Goal: Information Seeking & Learning: Learn about a topic

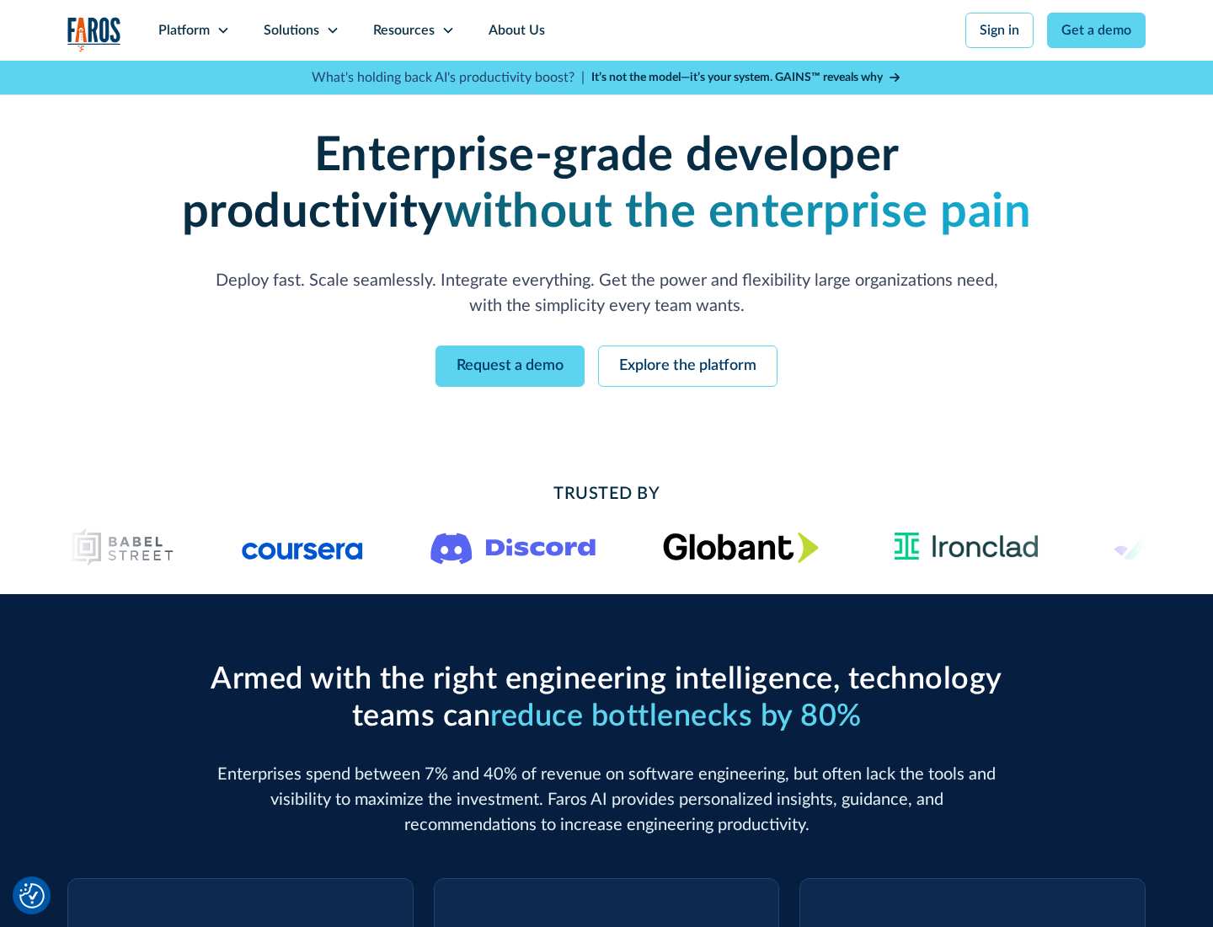
click at [222, 30] on icon at bounding box center [223, 30] width 13 height 13
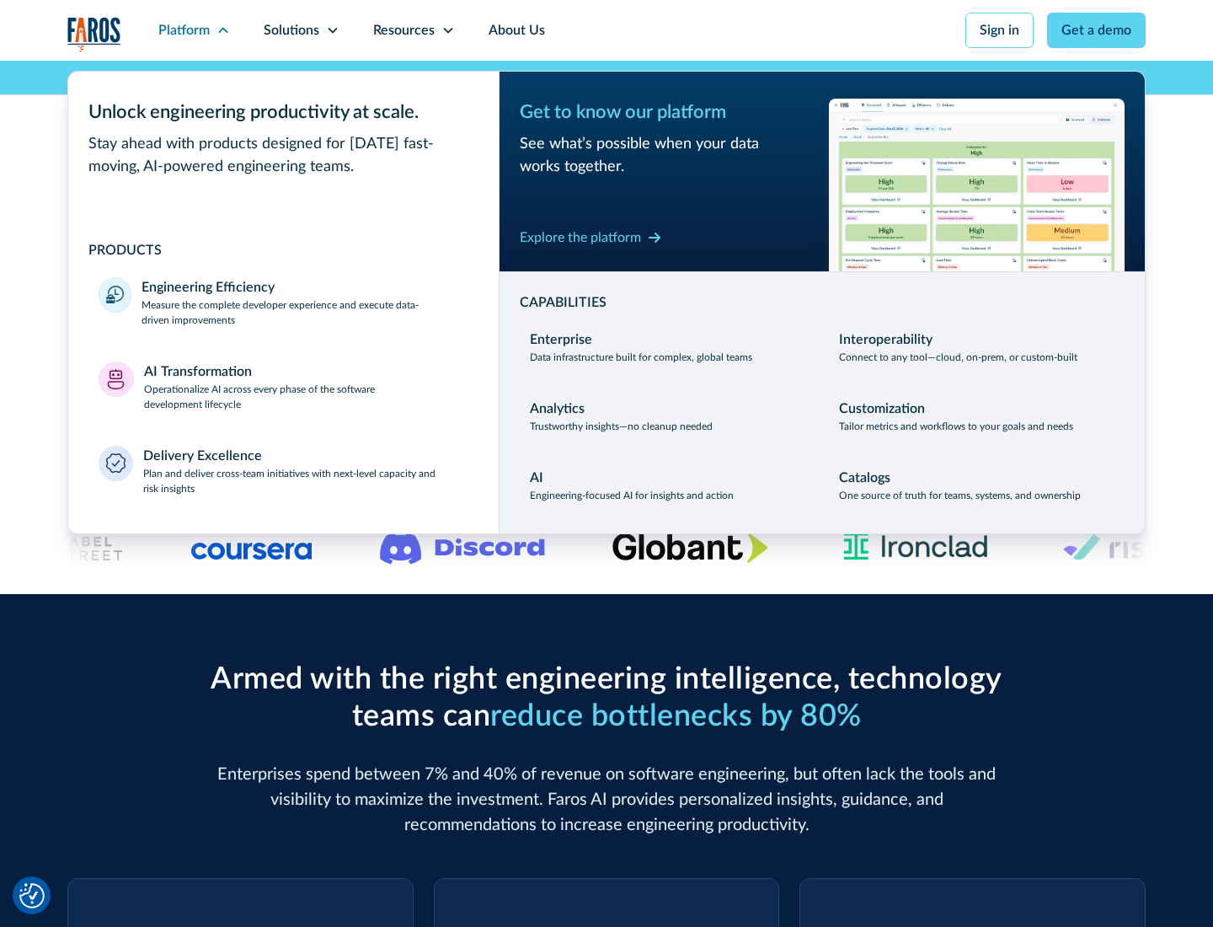
click at [305, 312] on p "Measure the complete developer experience and execute data-driven improvements" at bounding box center [305, 312] width 327 height 30
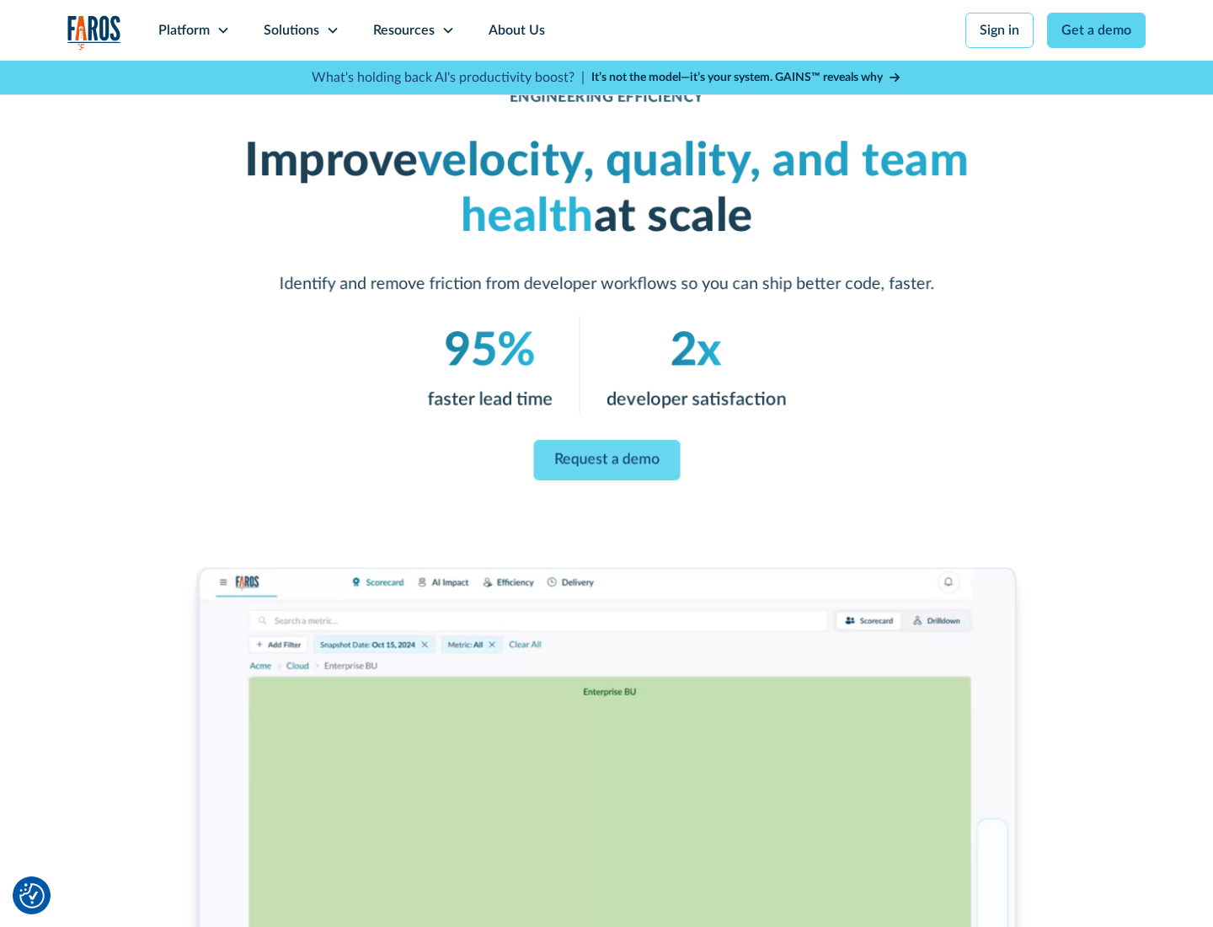
click at [607, 460] on link "Request a demo" at bounding box center [606, 460] width 147 height 40
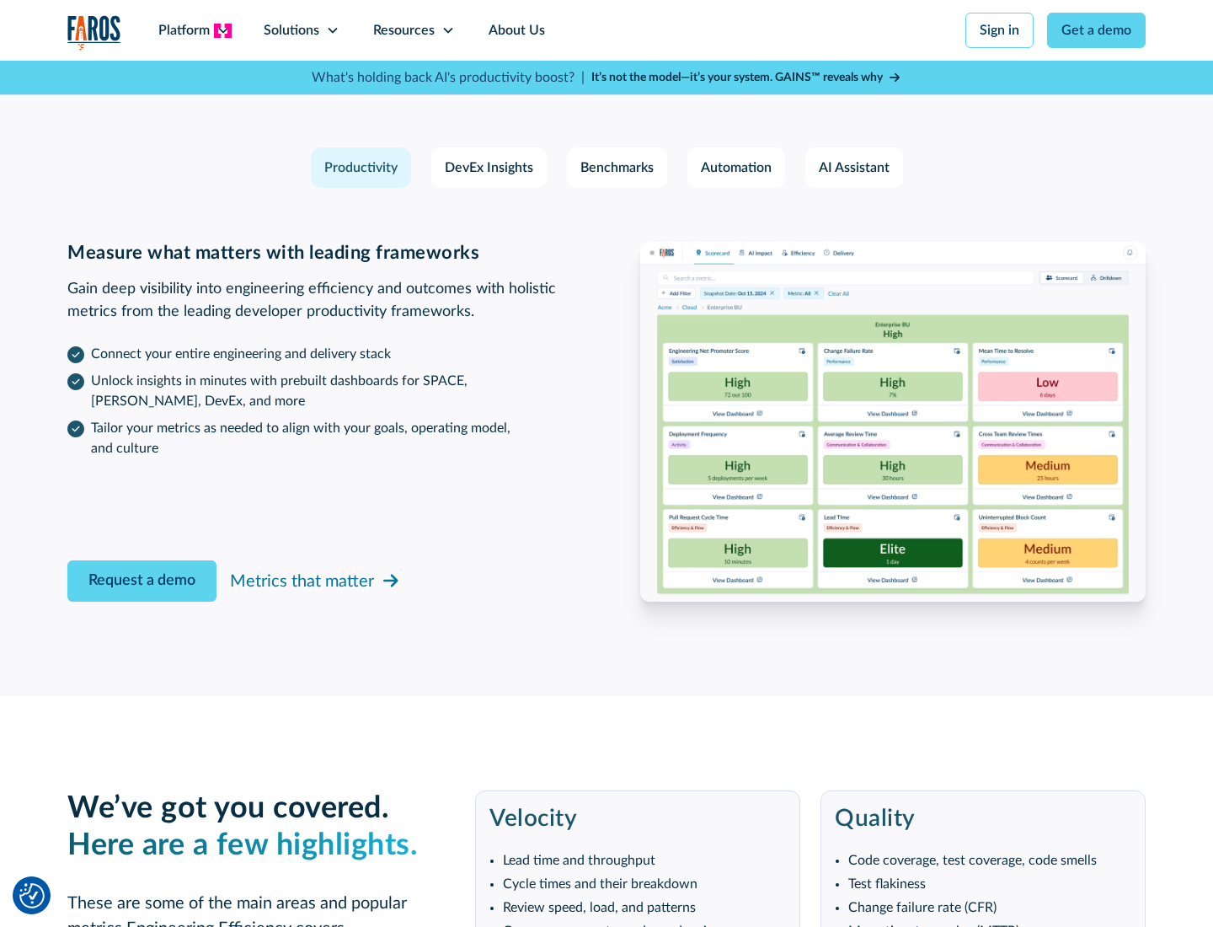
click at [222, 30] on icon at bounding box center [223, 30] width 13 height 13
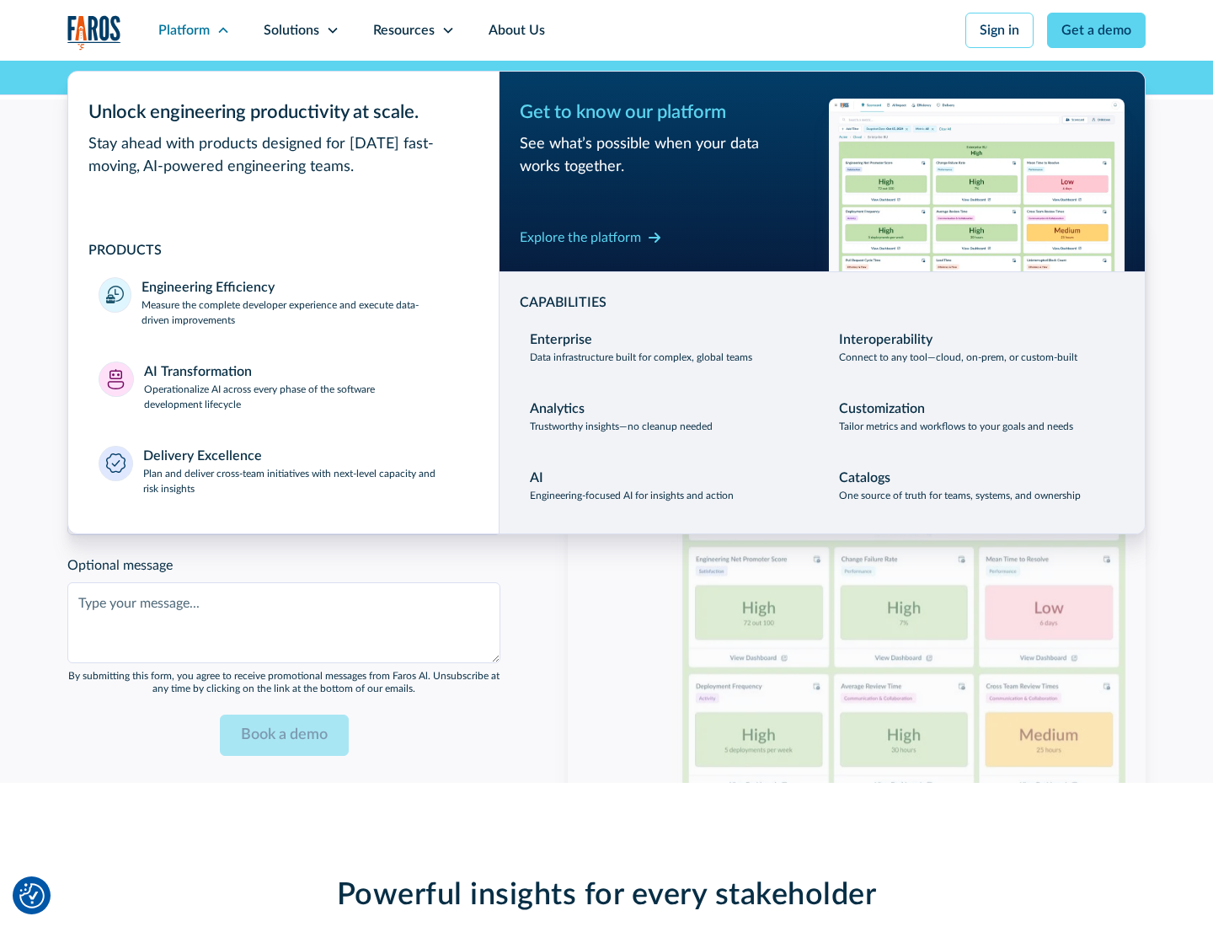
scroll to position [3696, 0]
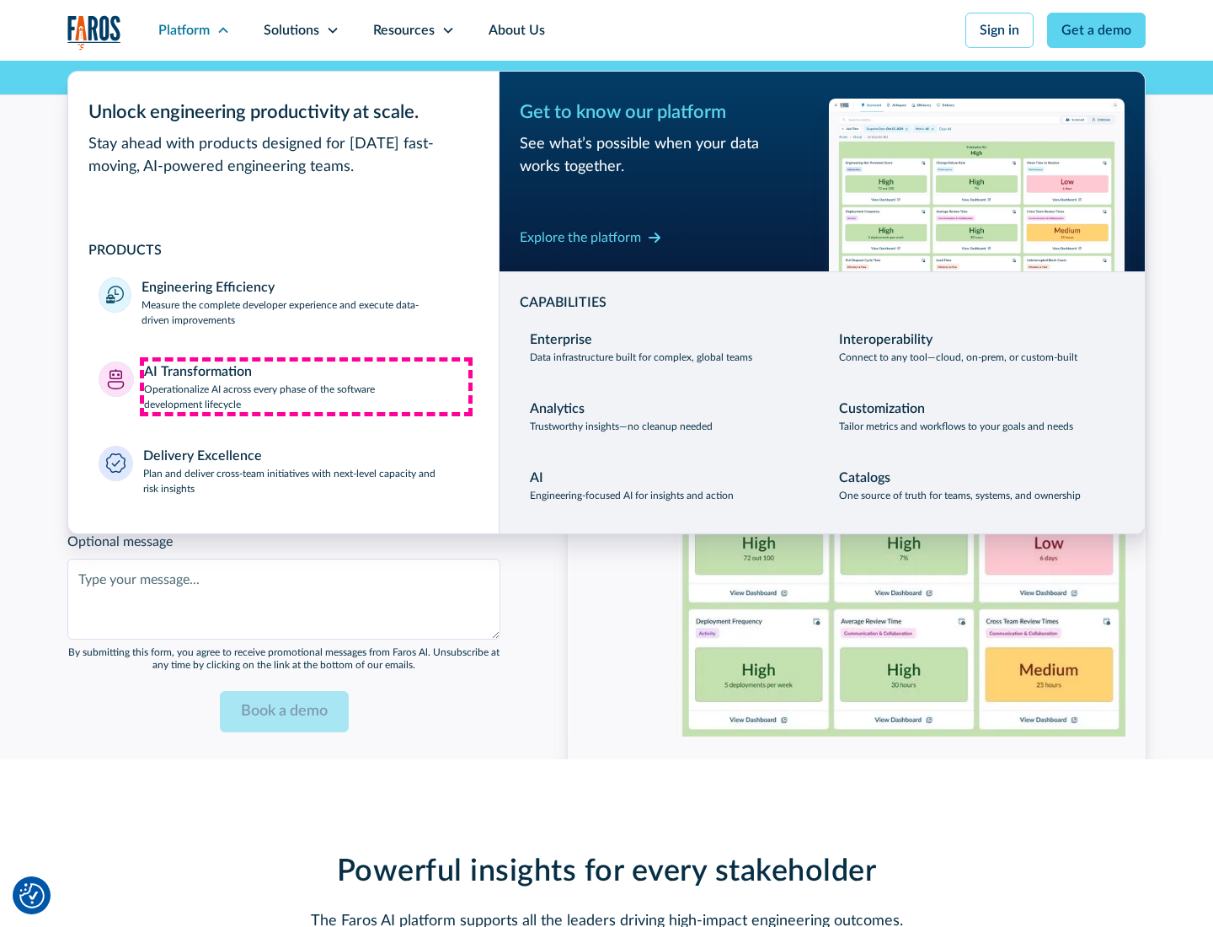
click at [306, 386] on p "Operationalize AI across every phase of the software development lifecycle" at bounding box center [306, 397] width 325 height 30
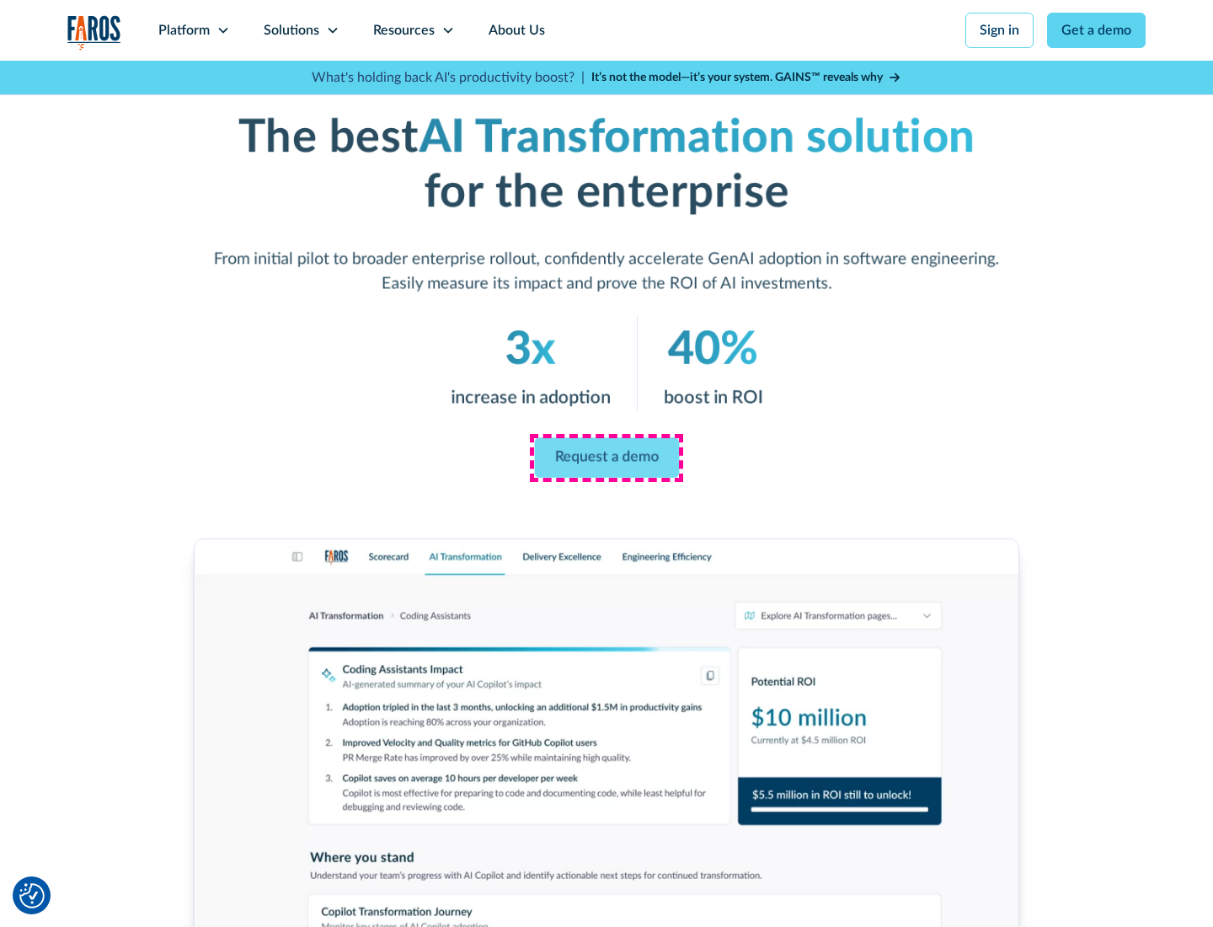
click at [607, 457] on link "Request a demo" at bounding box center [606, 458] width 145 height 40
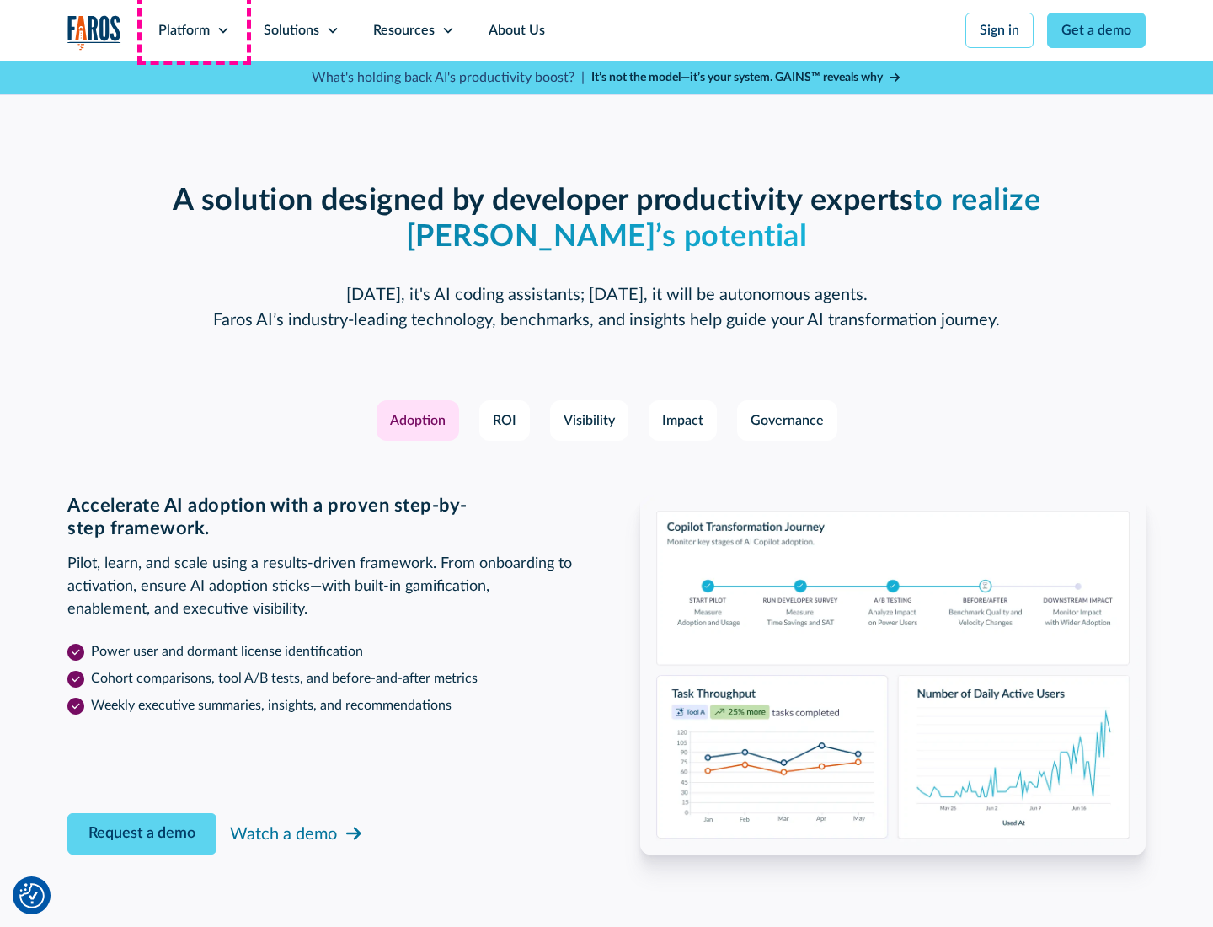
click at [194, 30] on div "Platform" at bounding box center [183, 30] width 51 height 20
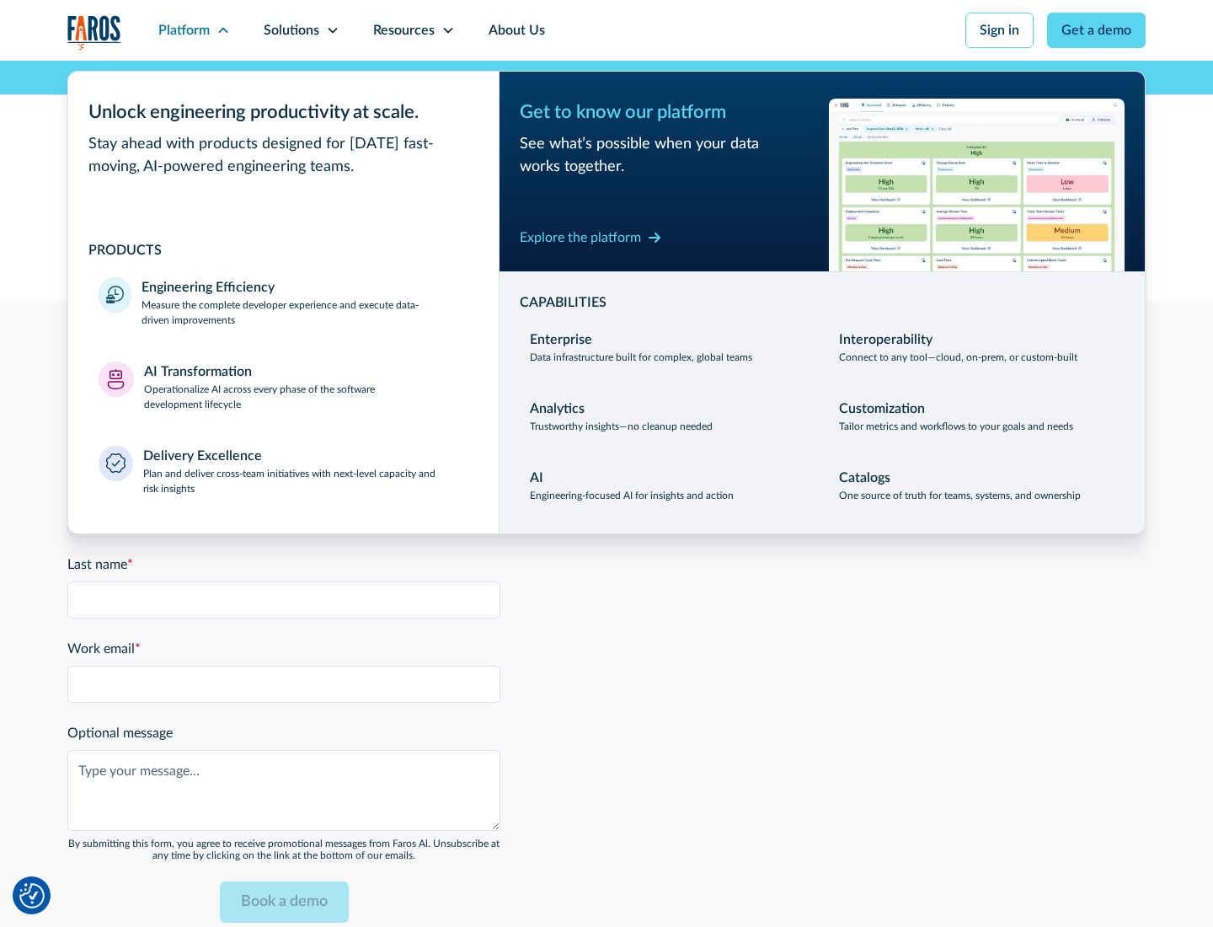
scroll to position [4101, 0]
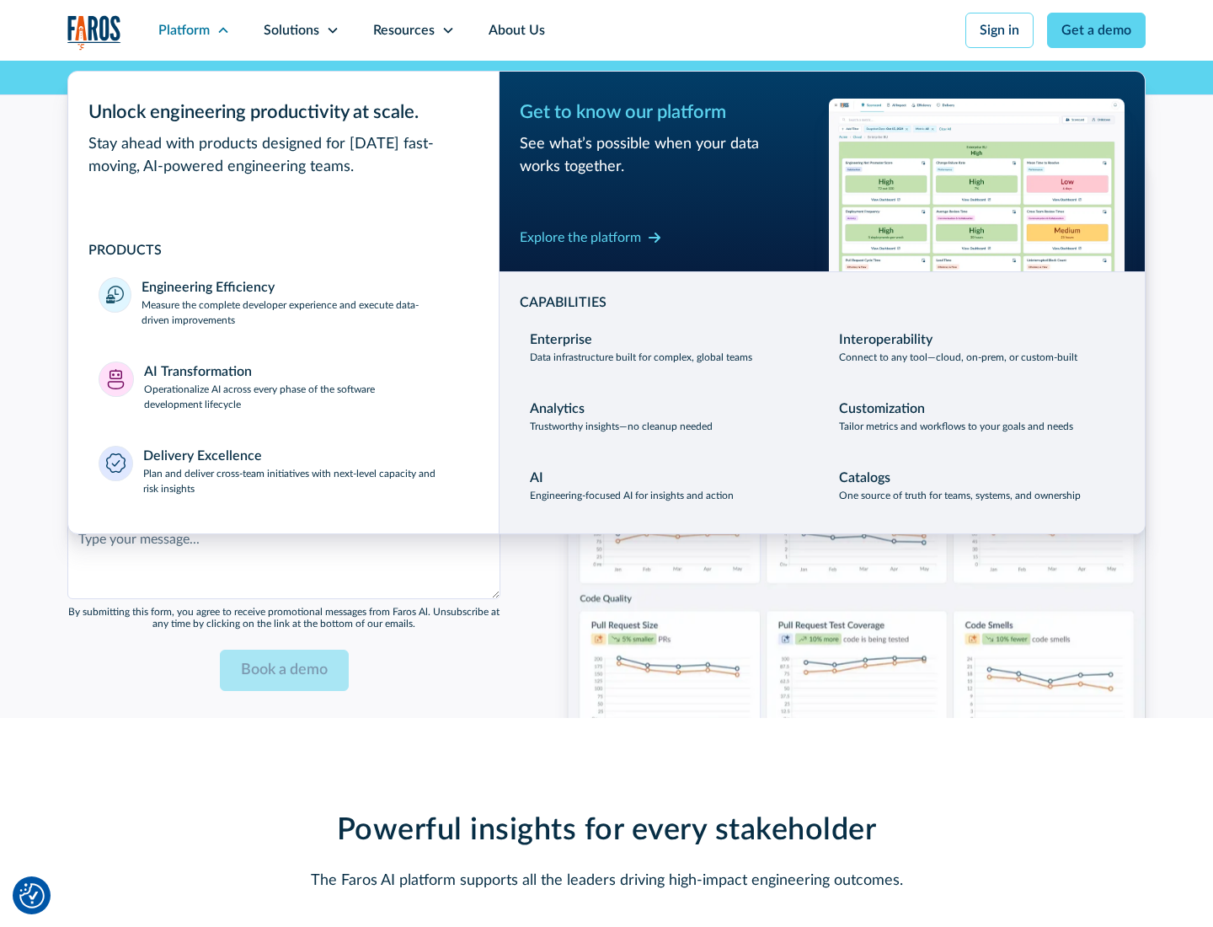
click at [580, 237] on div "Explore the platform" at bounding box center [580, 237] width 121 height 20
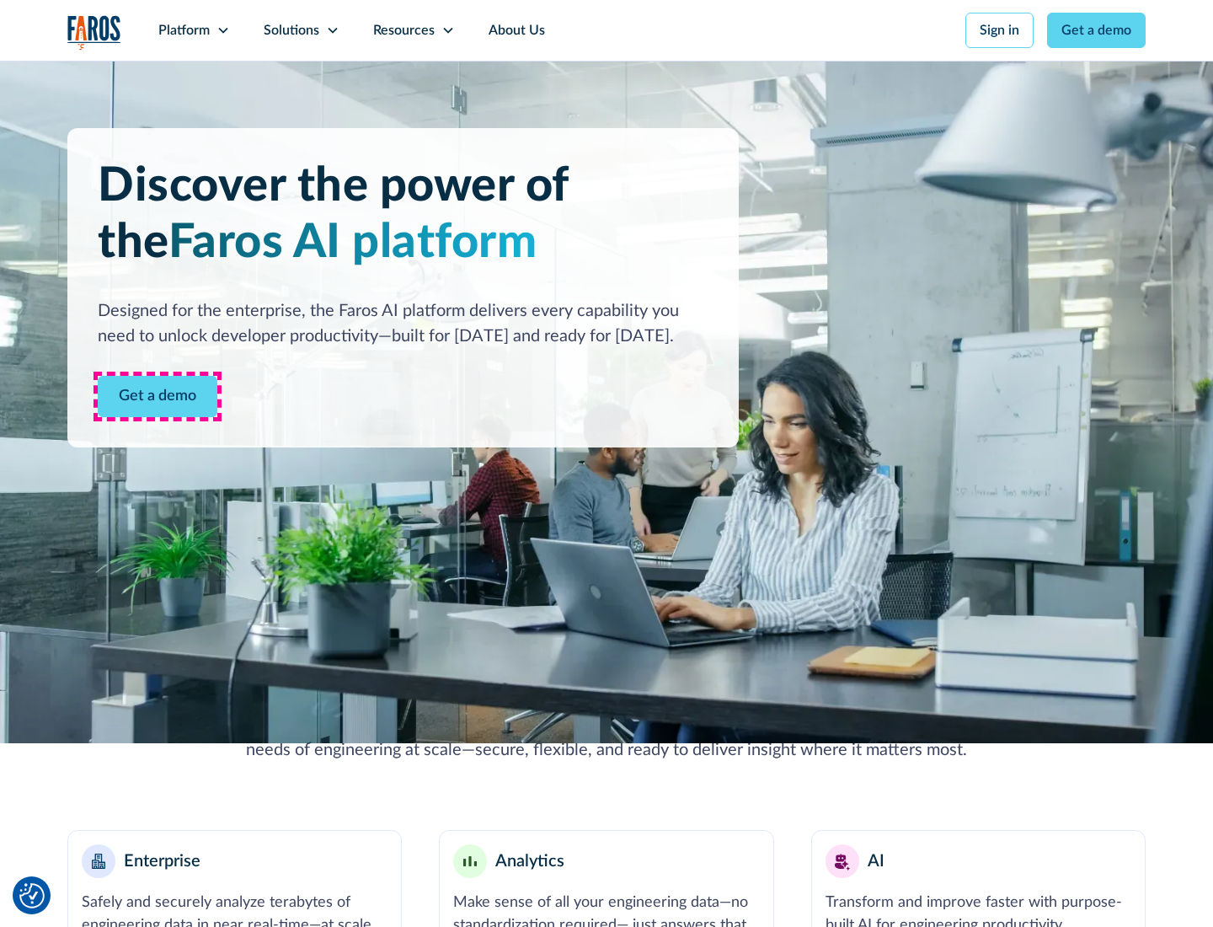
click at [158, 396] on link "Get a demo" at bounding box center [158, 396] width 120 height 41
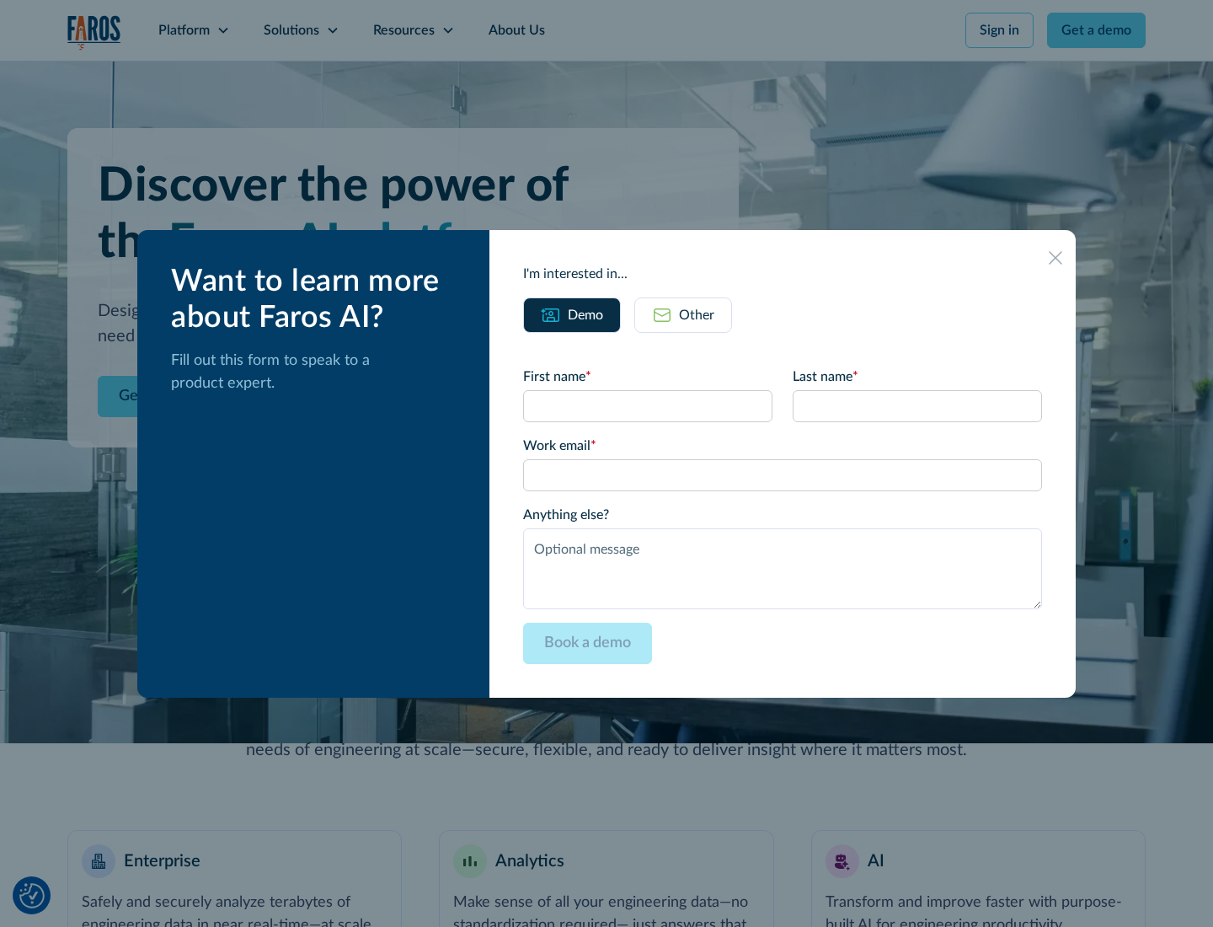
click at [697, 314] on div "Other" at bounding box center [696, 315] width 35 height 20
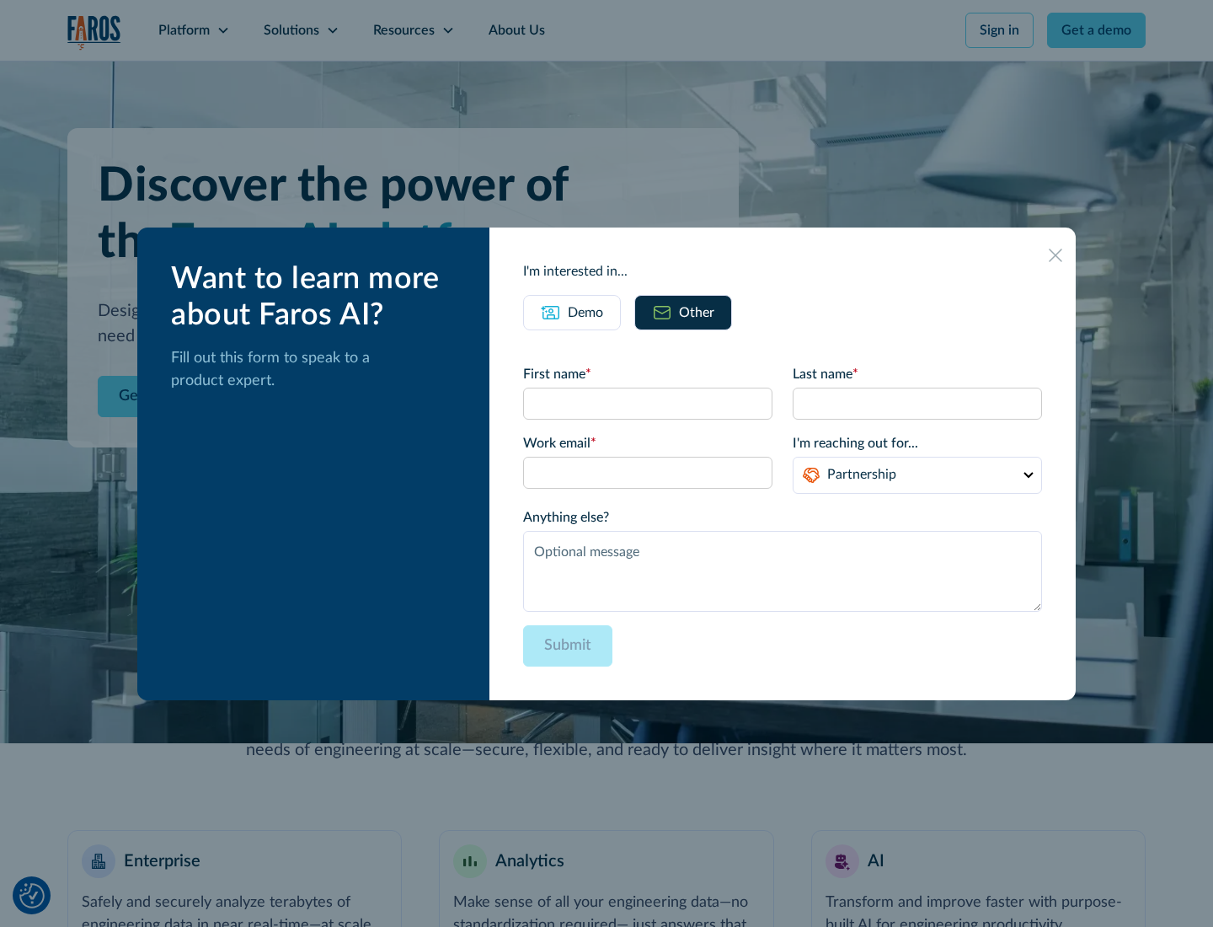
click at [585, 312] on div "Demo" at bounding box center [585, 312] width 35 height 20
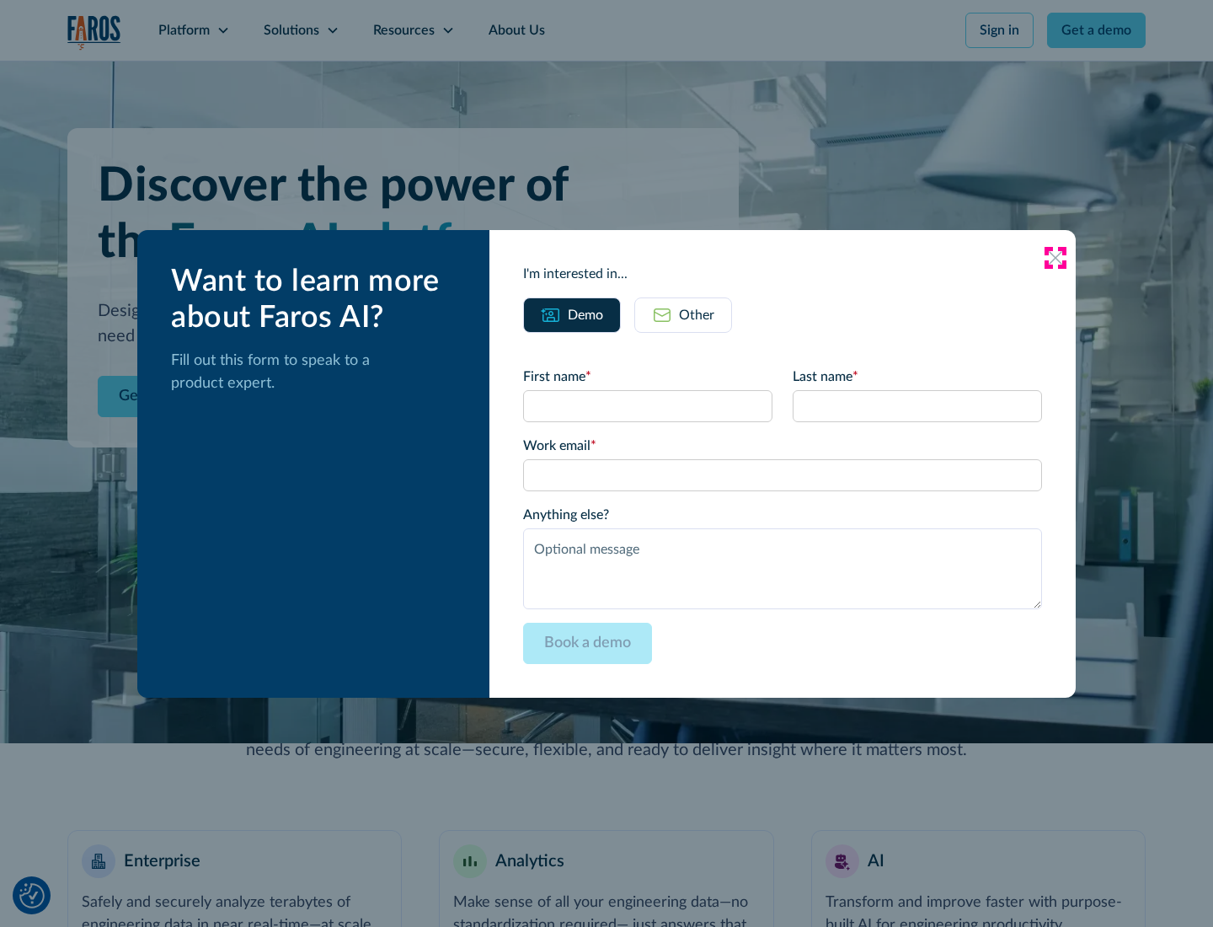
click at [1056, 257] on icon at bounding box center [1055, 257] width 13 height 13
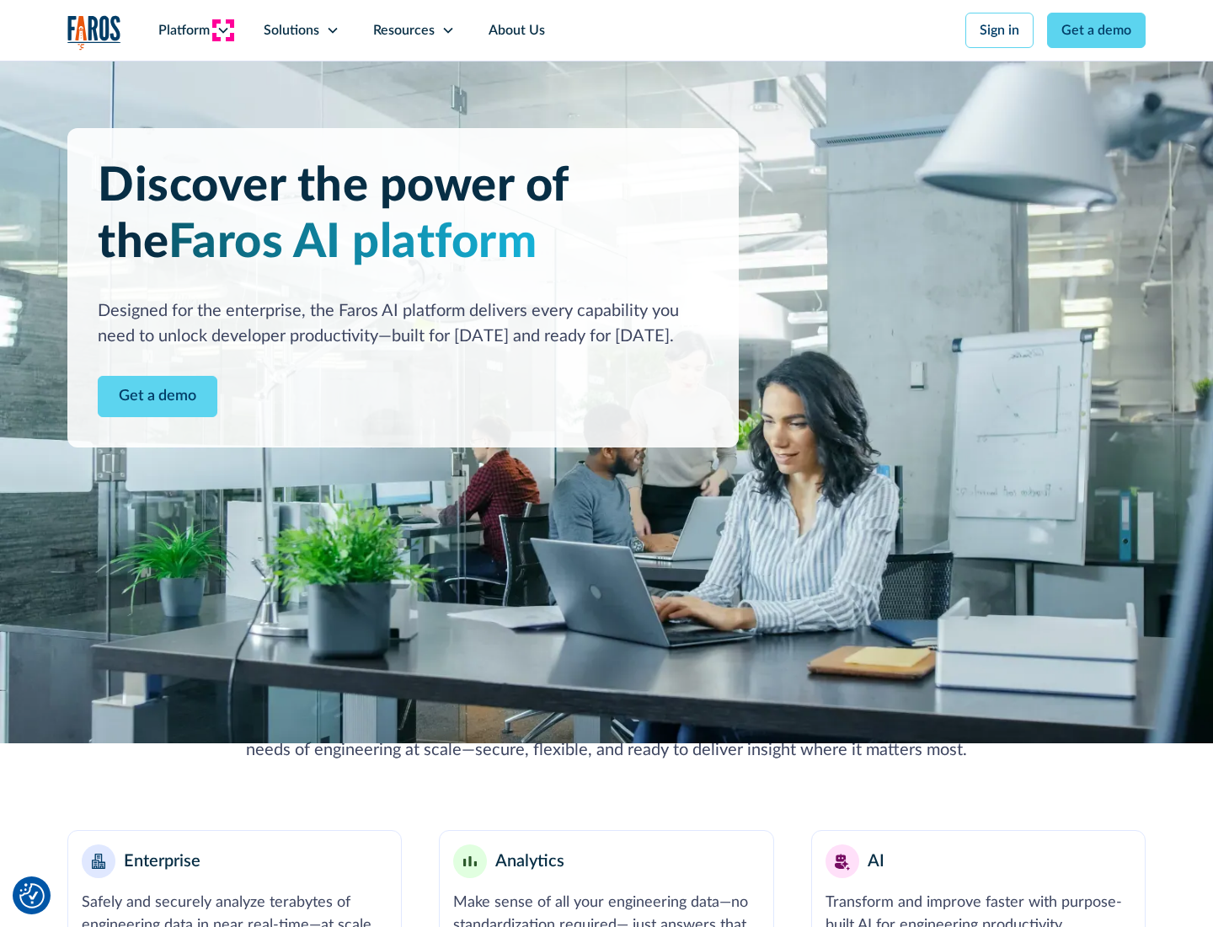
click at [222, 30] on icon at bounding box center [223, 30] width 13 height 13
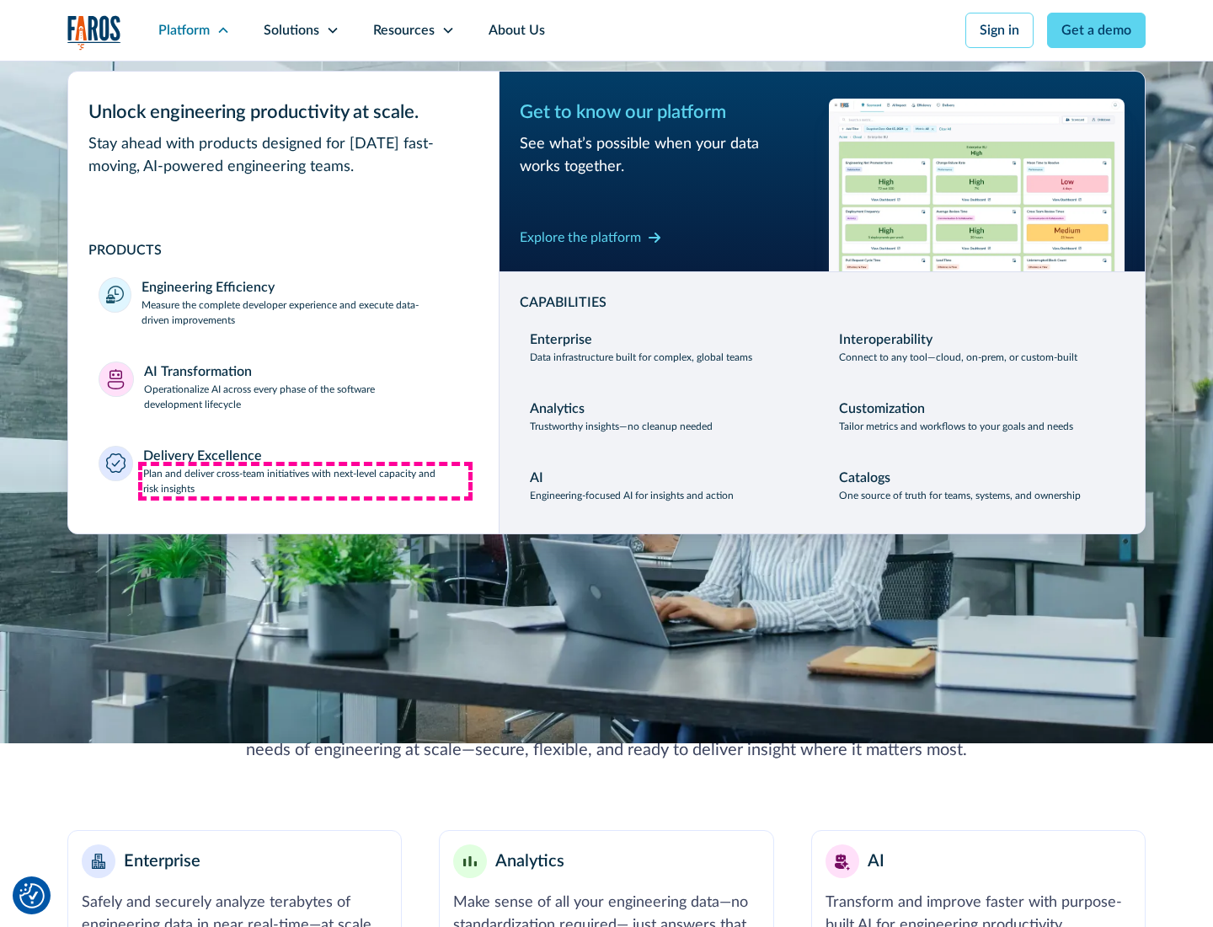
click at [305, 480] on p "Plan and deliver cross-team initiatives with next-level capacity and risk insig…" at bounding box center [306, 481] width 326 height 30
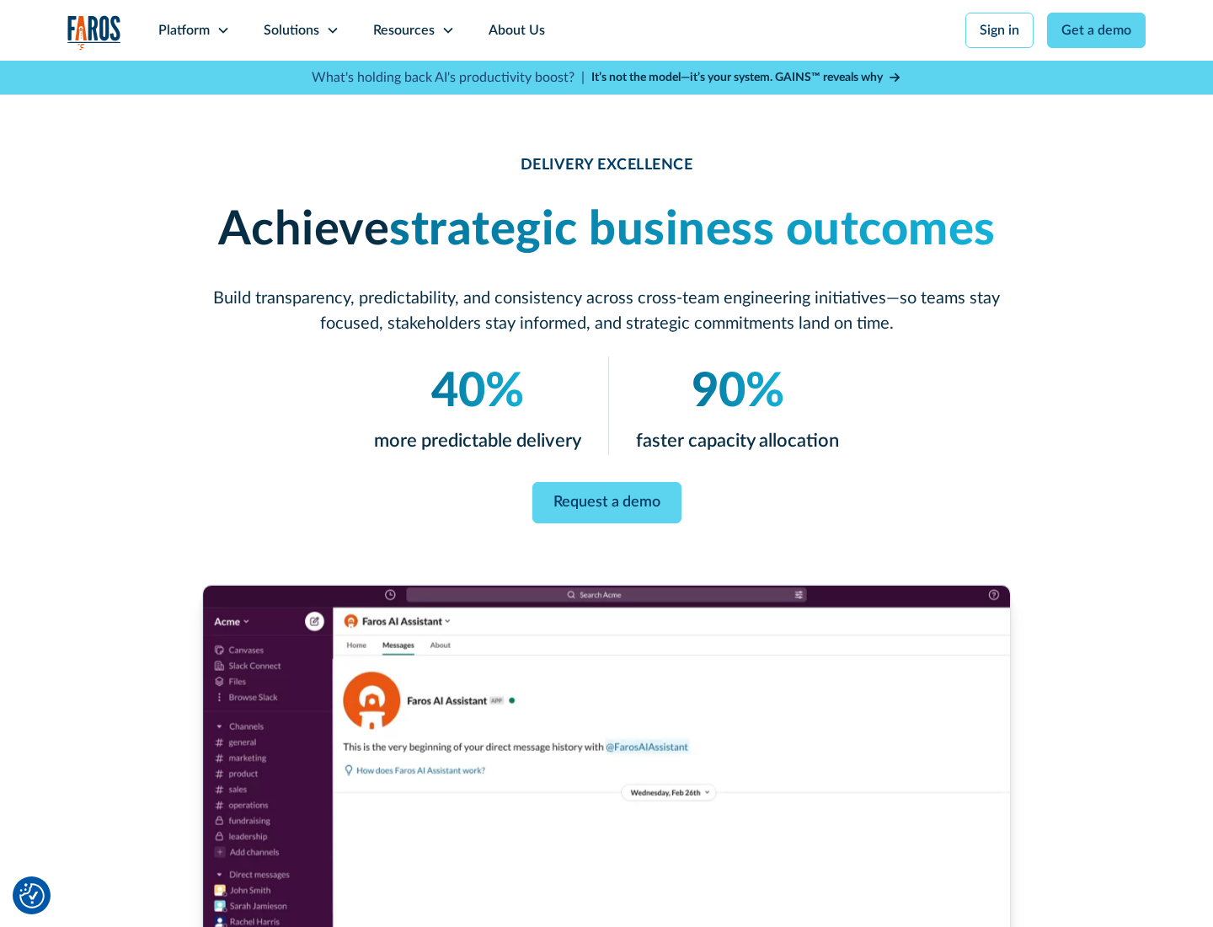
click at [332, 30] on icon at bounding box center [332, 30] width 13 height 13
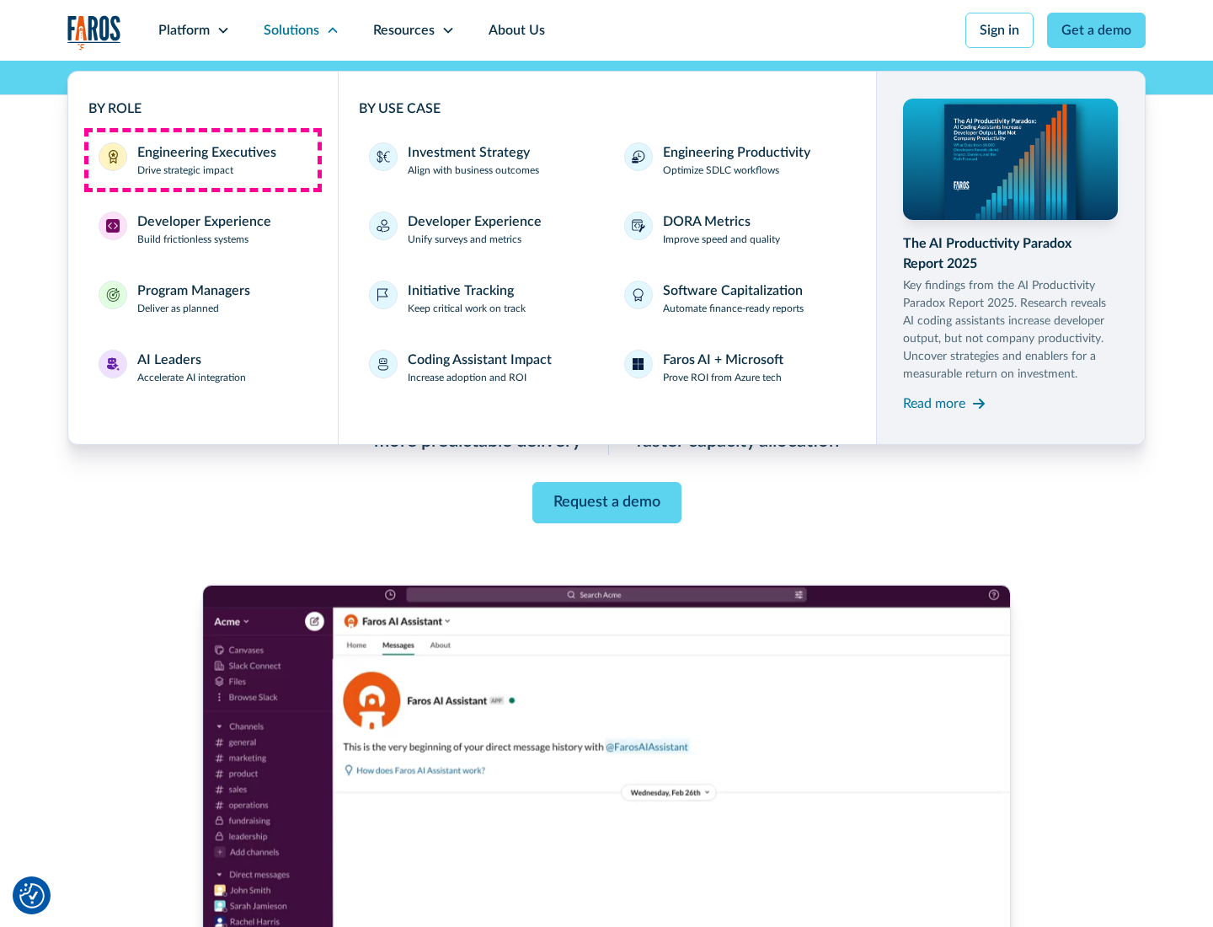
click at [202, 160] on div "Engineering Executives" at bounding box center [206, 152] width 139 height 20
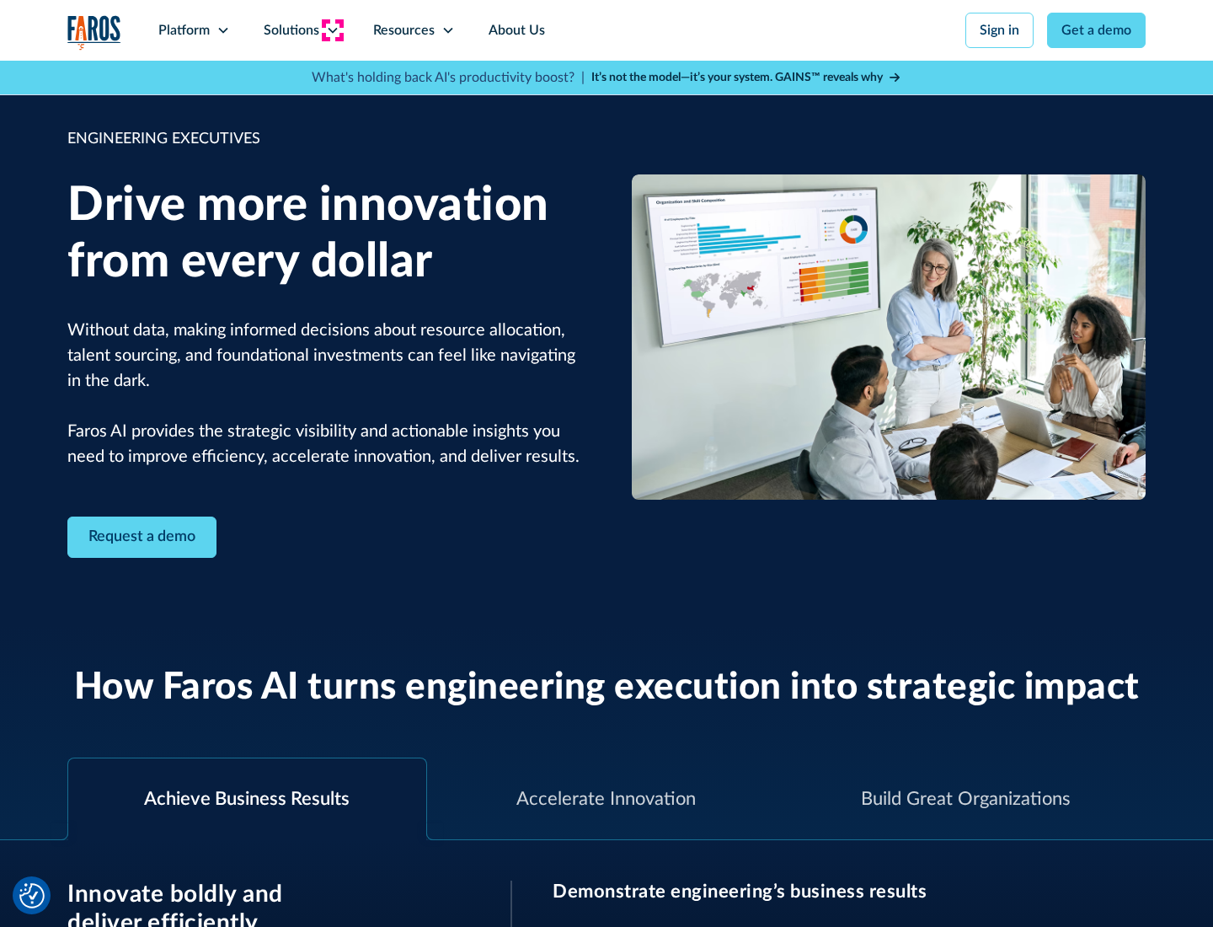
click at [332, 30] on icon at bounding box center [332, 30] width 13 height 13
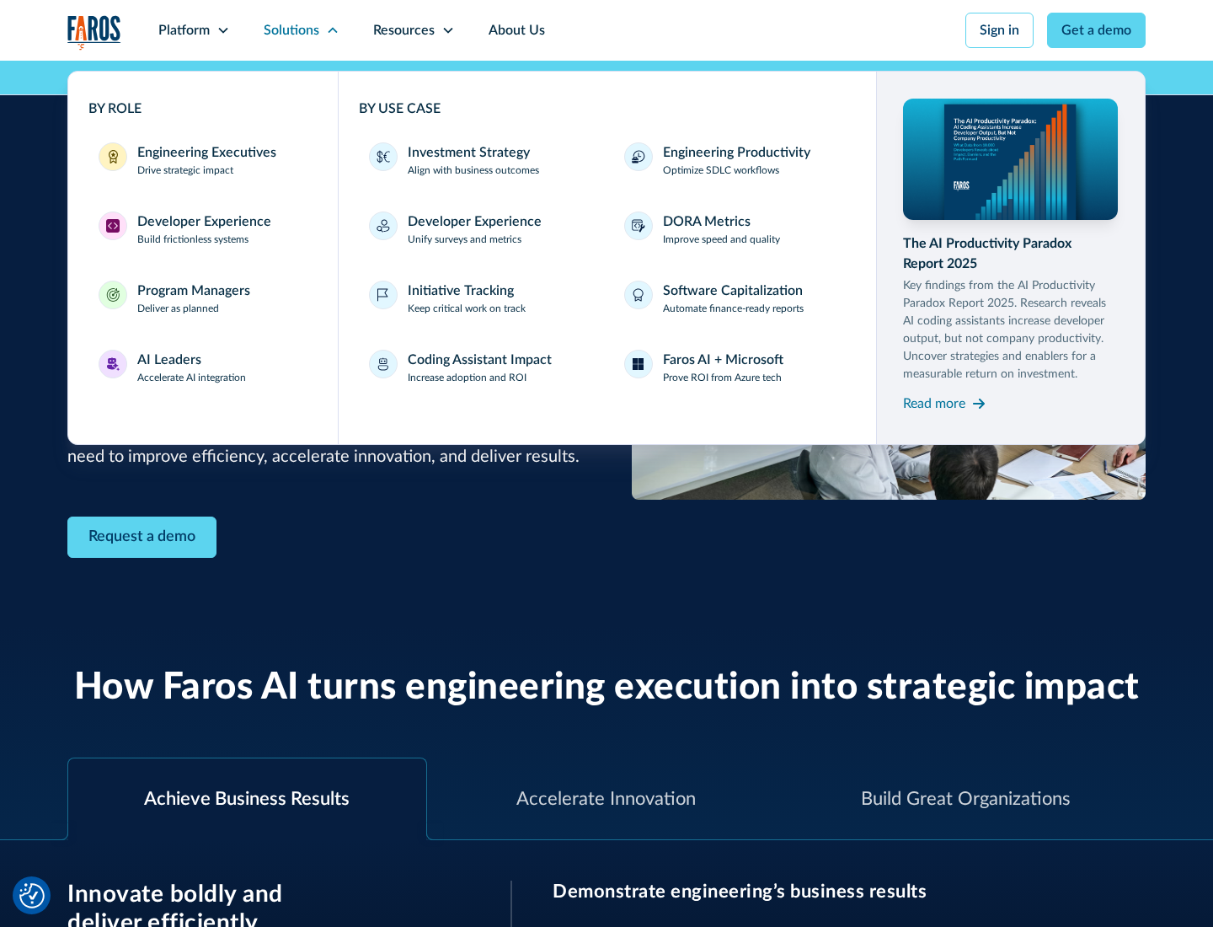
click at [202, 222] on div "Developer Experience" at bounding box center [204, 221] width 134 height 20
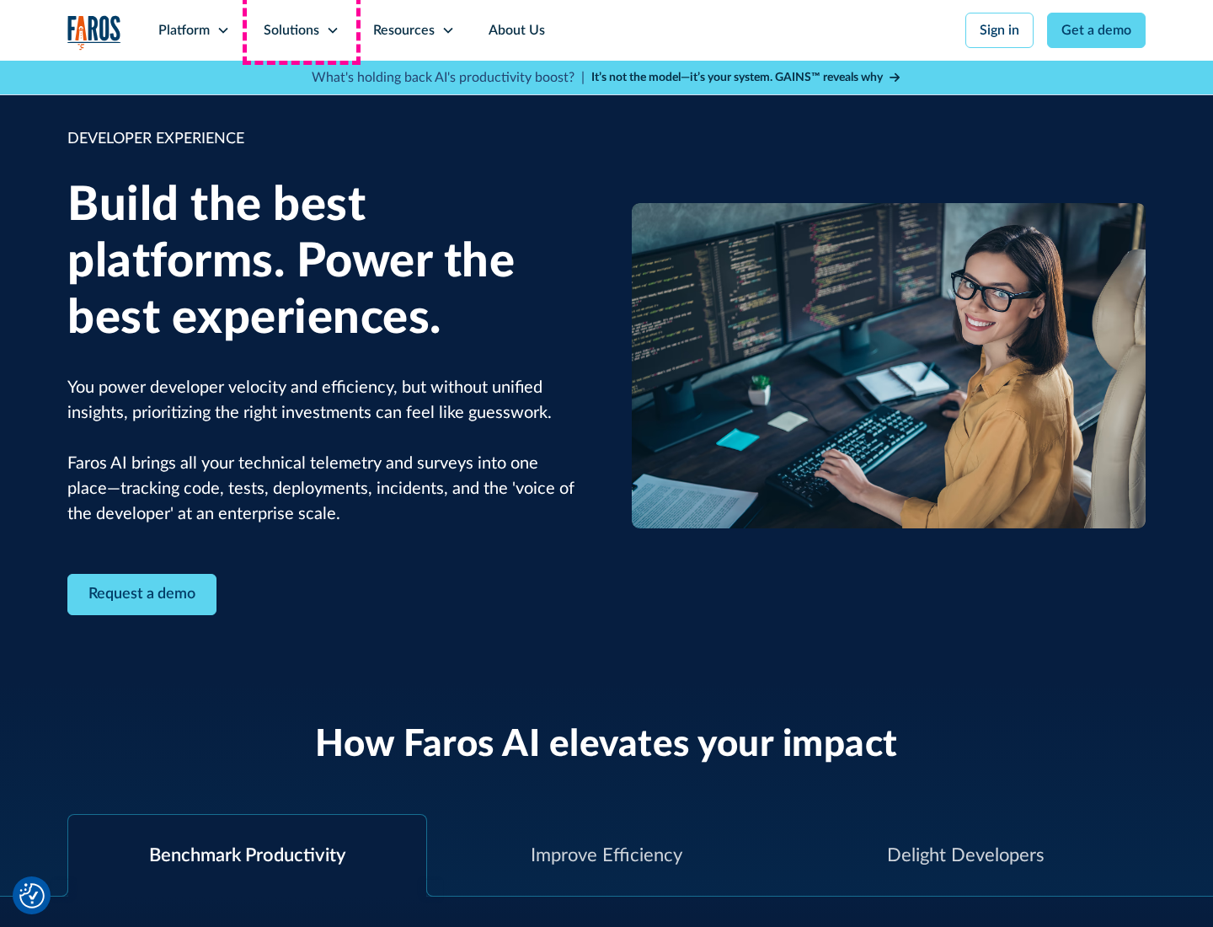
click at [301, 30] on div "Solutions" at bounding box center [292, 30] width 56 height 20
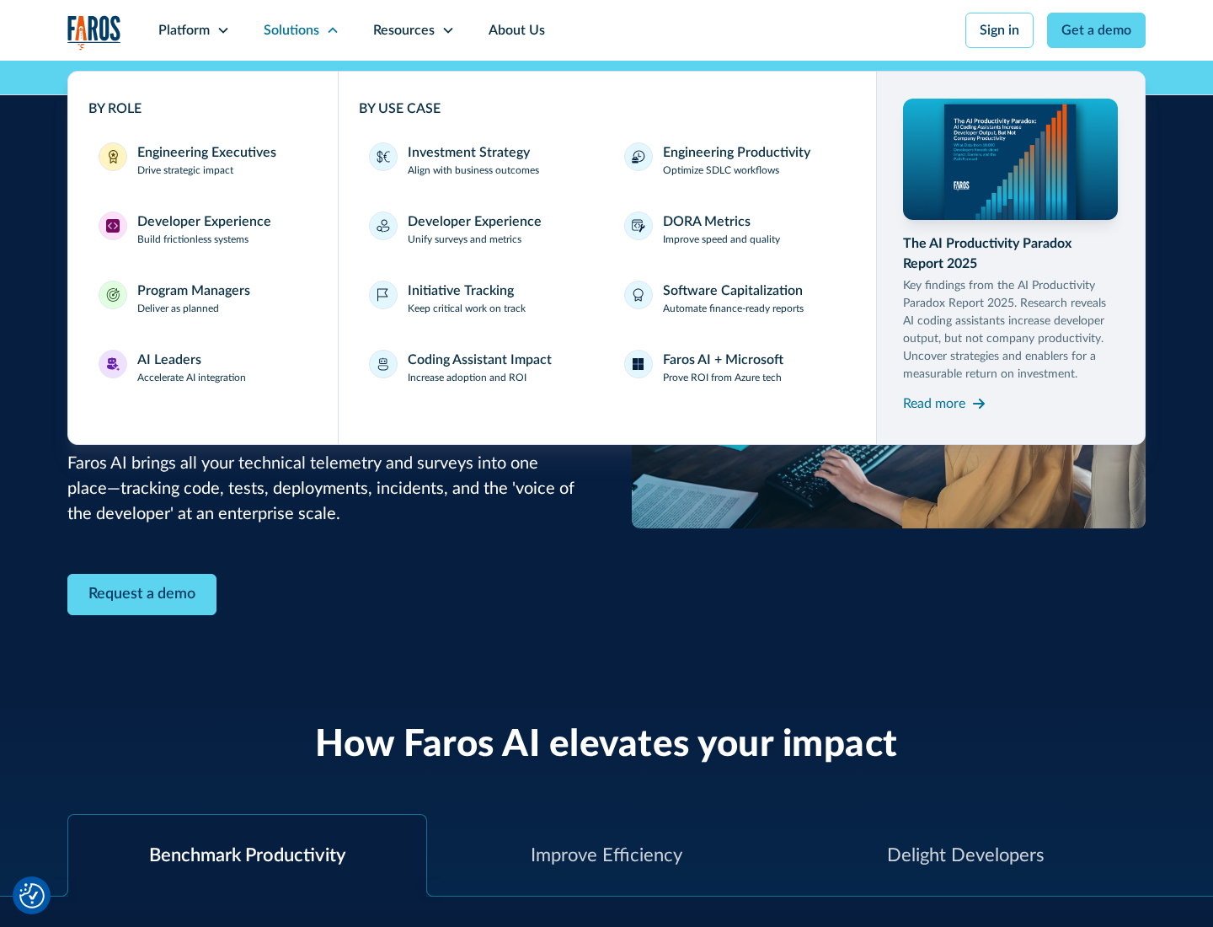
click at [193, 298] on div "Program Managers" at bounding box center [193, 291] width 113 height 20
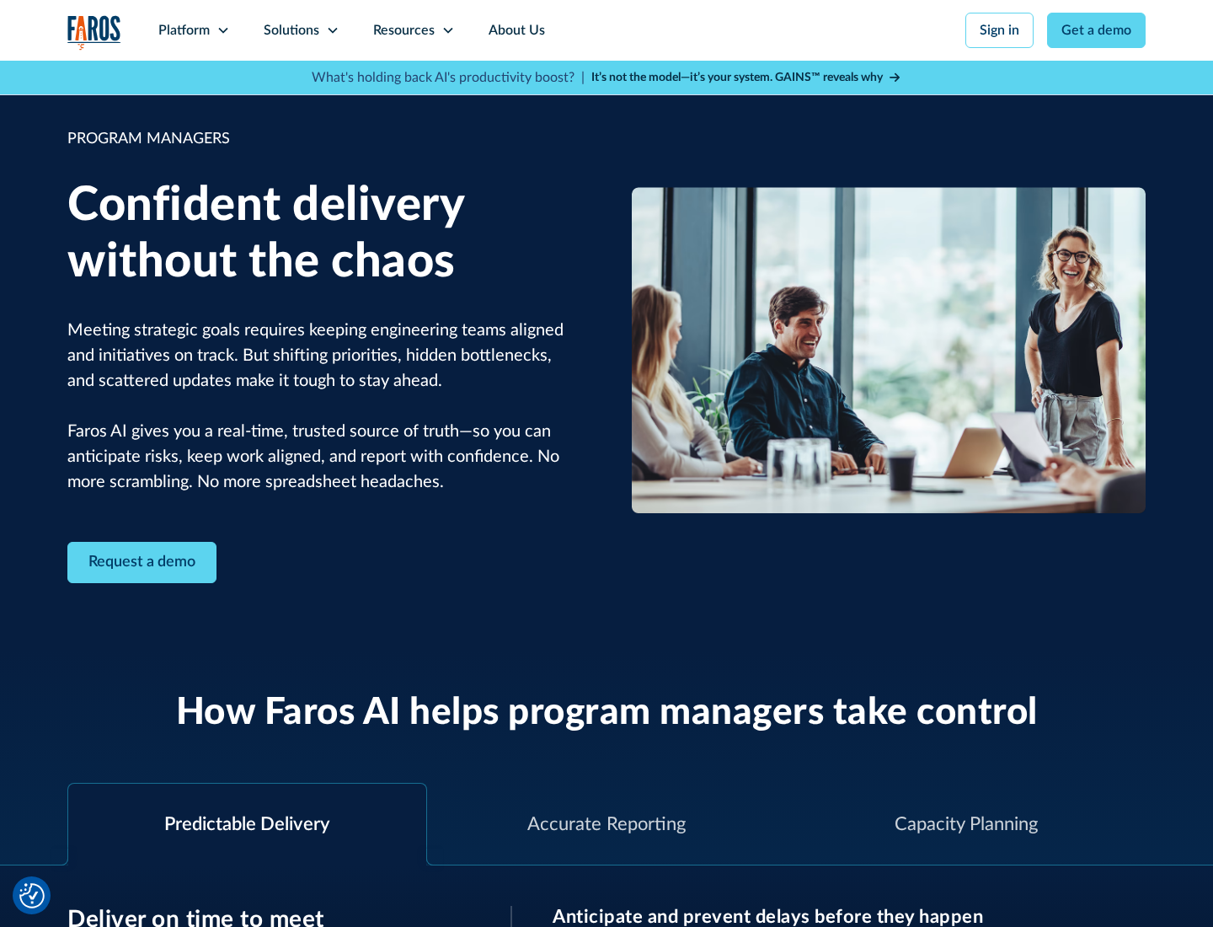
click at [332, 30] on icon at bounding box center [332, 30] width 13 height 13
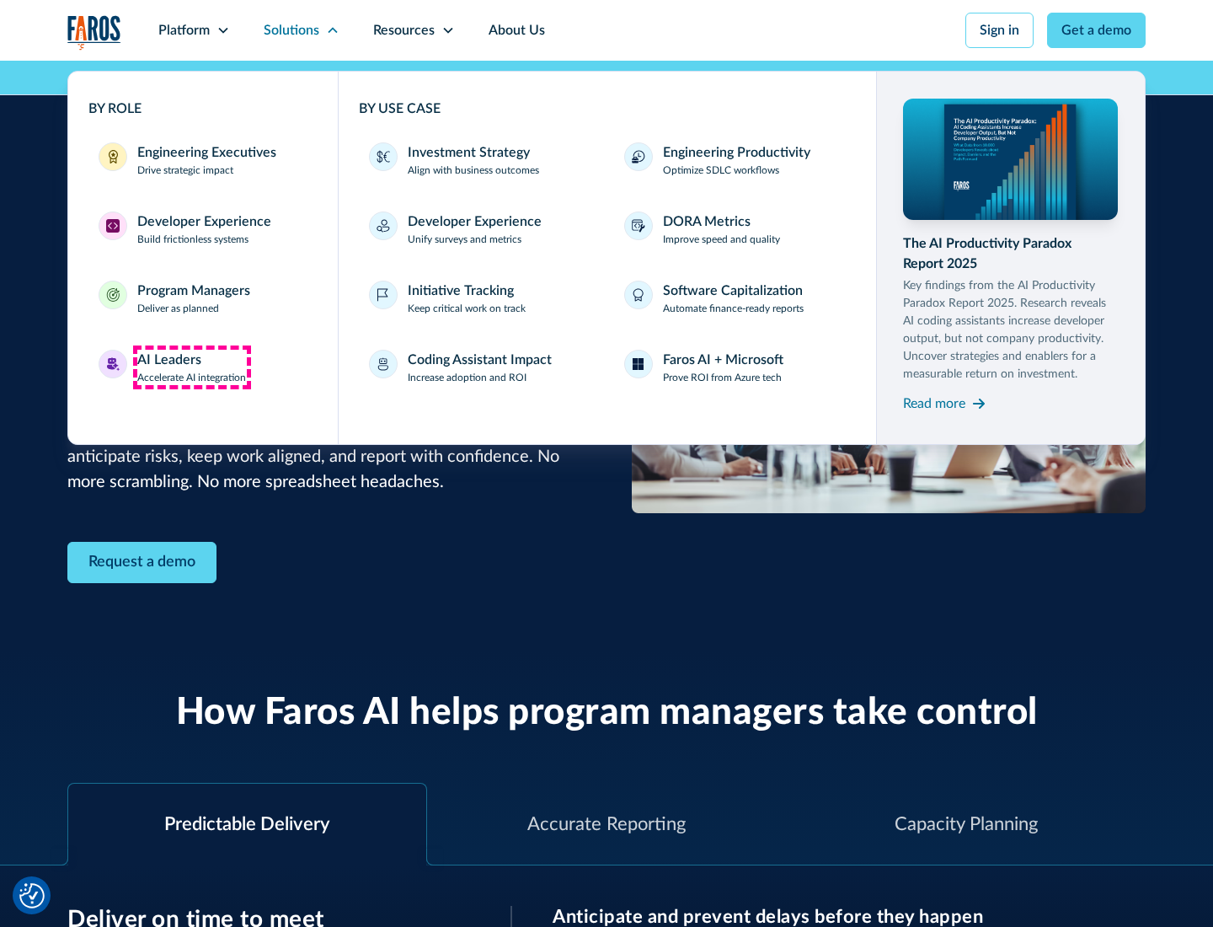
click at [192, 367] on div "AI Leaders" at bounding box center [169, 360] width 64 height 20
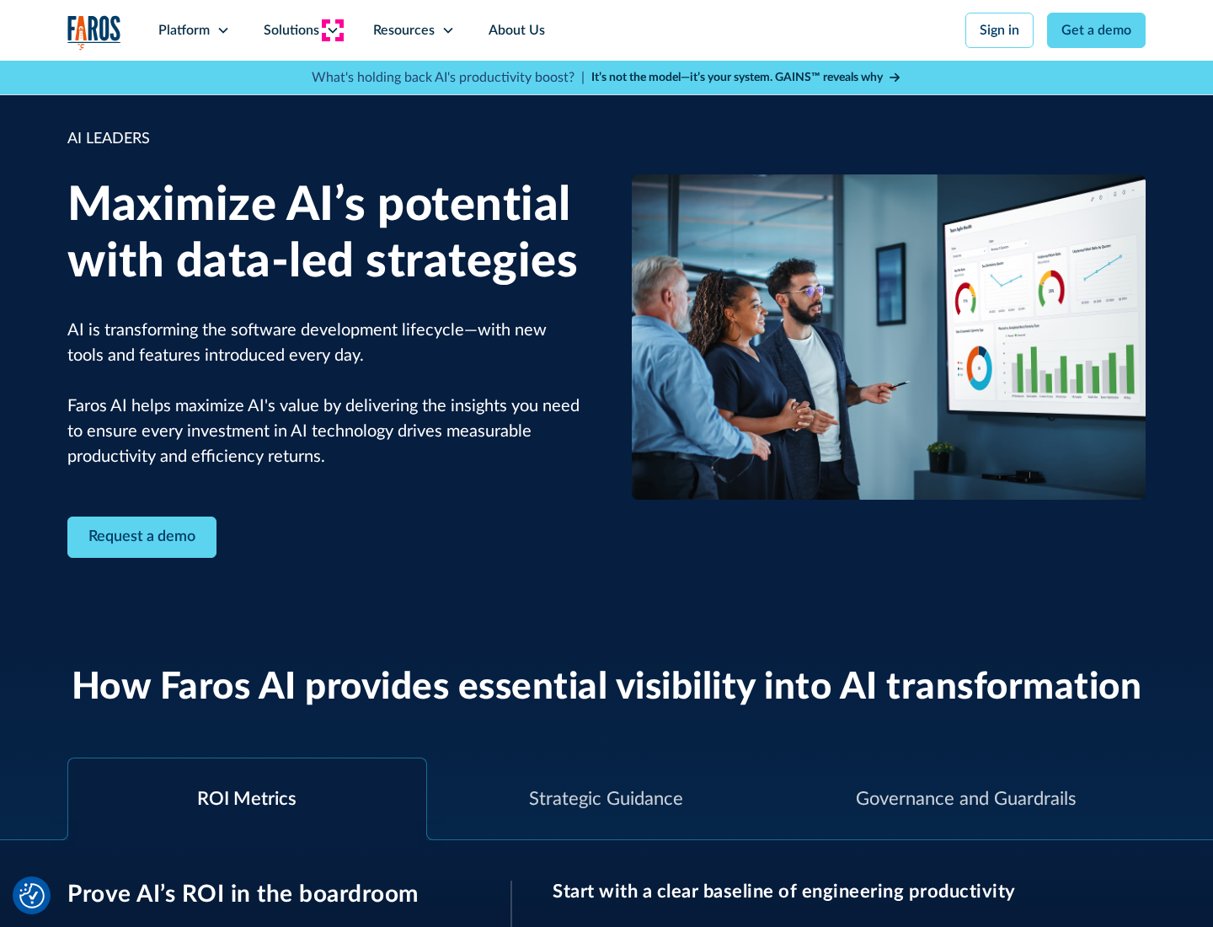
click at [332, 30] on icon at bounding box center [332, 30] width 13 height 13
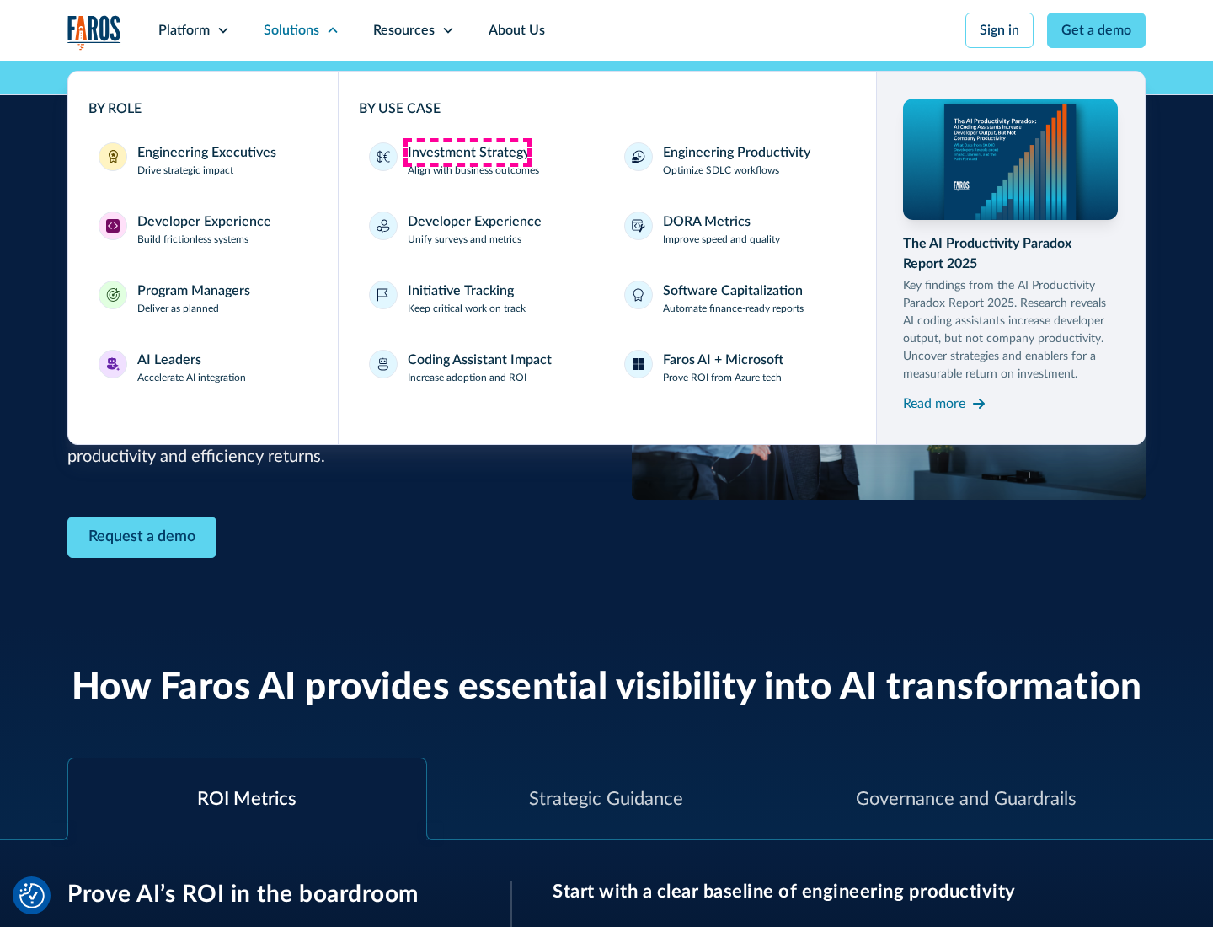
click at [467, 152] on div "Investment Strategy" at bounding box center [469, 152] width 122 height 20
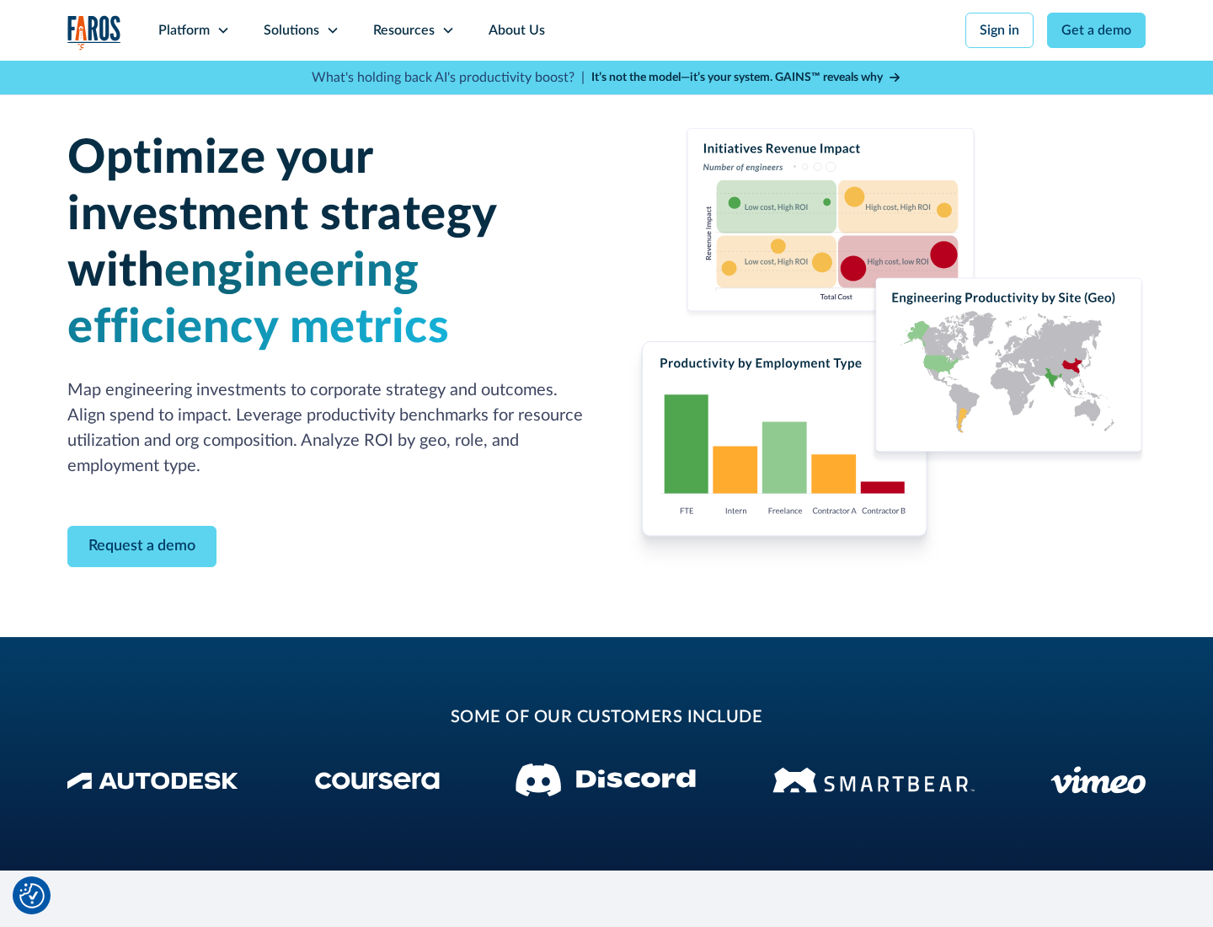
click at [332, 30] on icon at bounding box center [332, 30] width 13 height 13
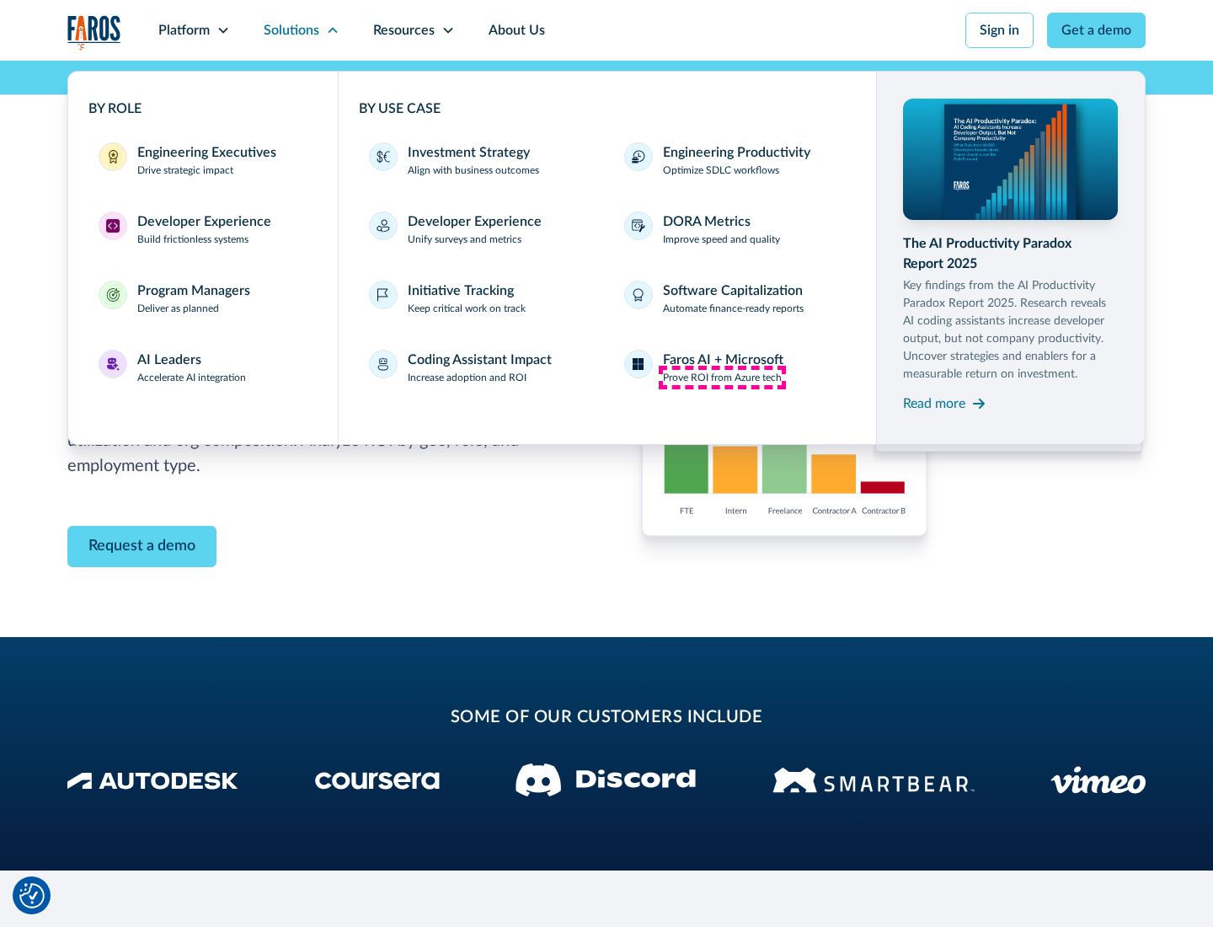
click at [722, 377] on p "Prove ROI from Azure tech" at bounding box center [722, 377] width 119 height 15
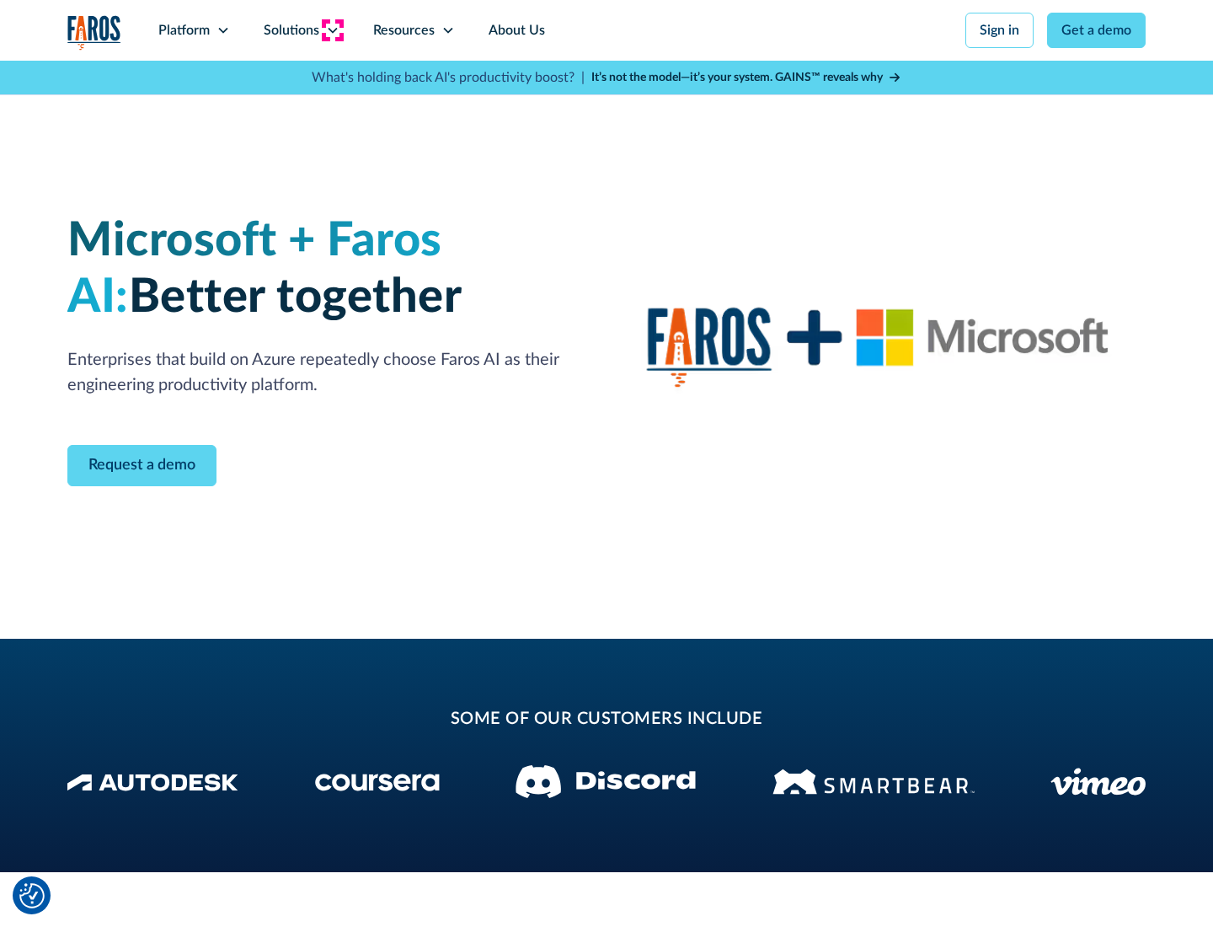
click at [332, 30] on icon at bounding box center [332, 30] width 13 height 13
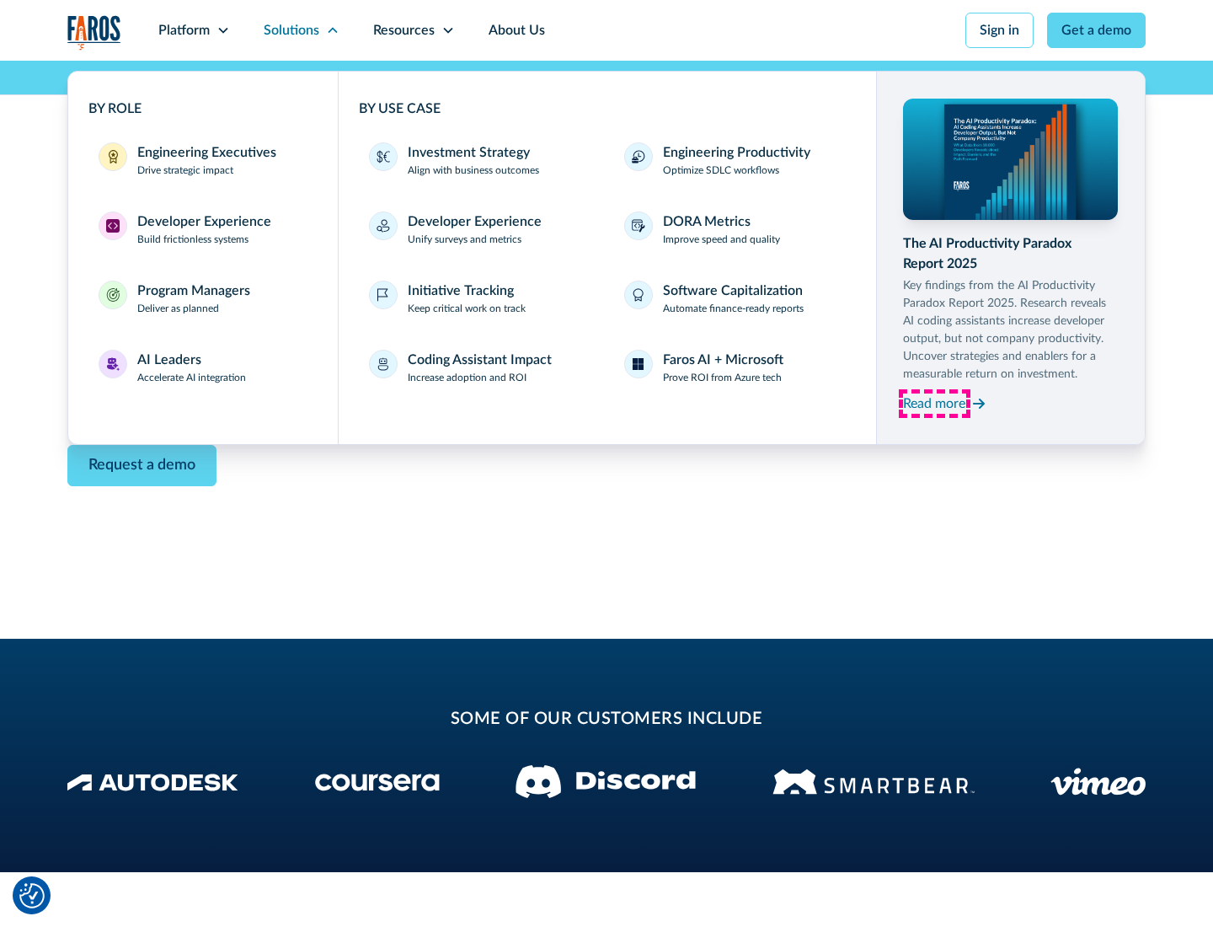
click at [934, 403] on div "Read more" at bounding box center [934, 403] width 62 height 20
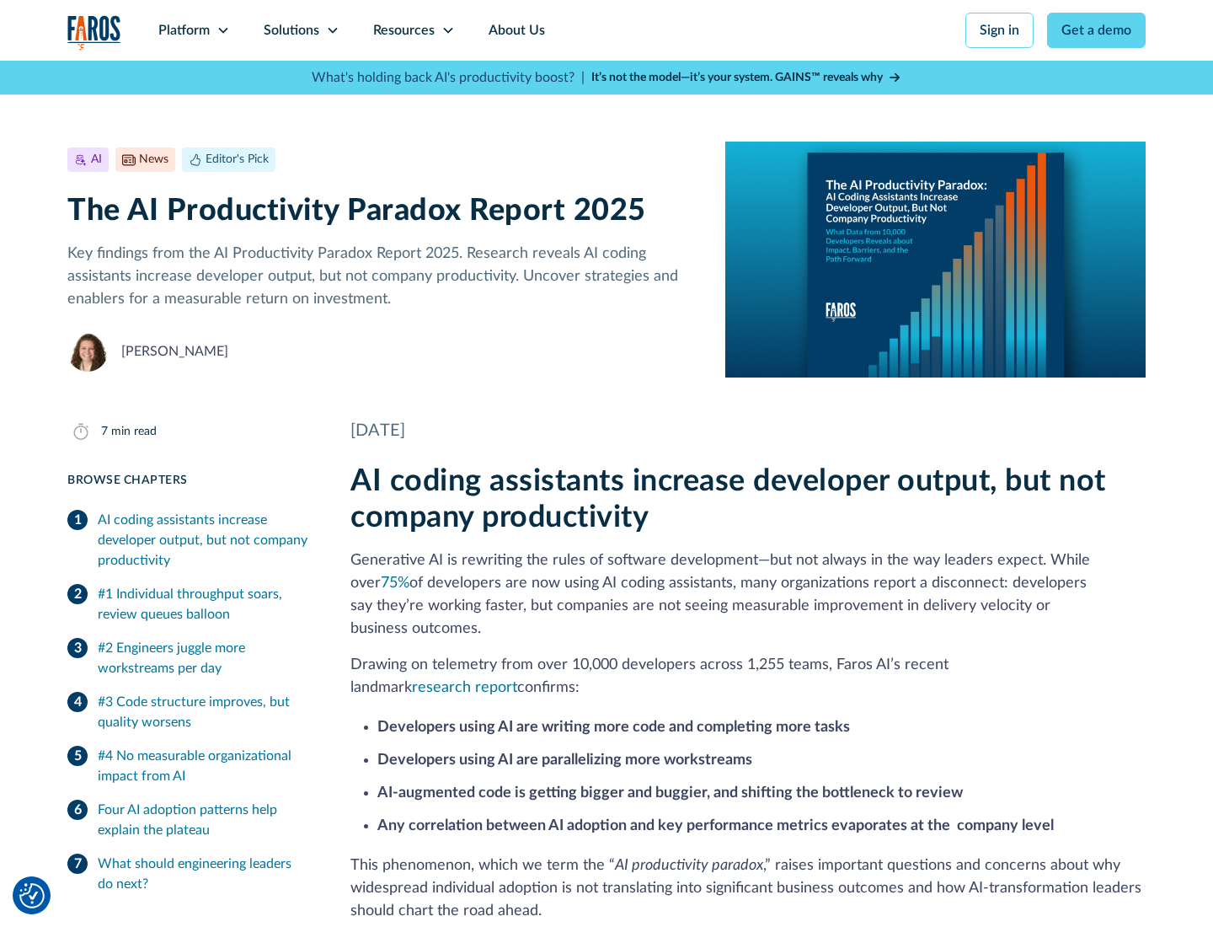
click at [446, 30] on icon at bounding box center [447, 30] width 13 height 13
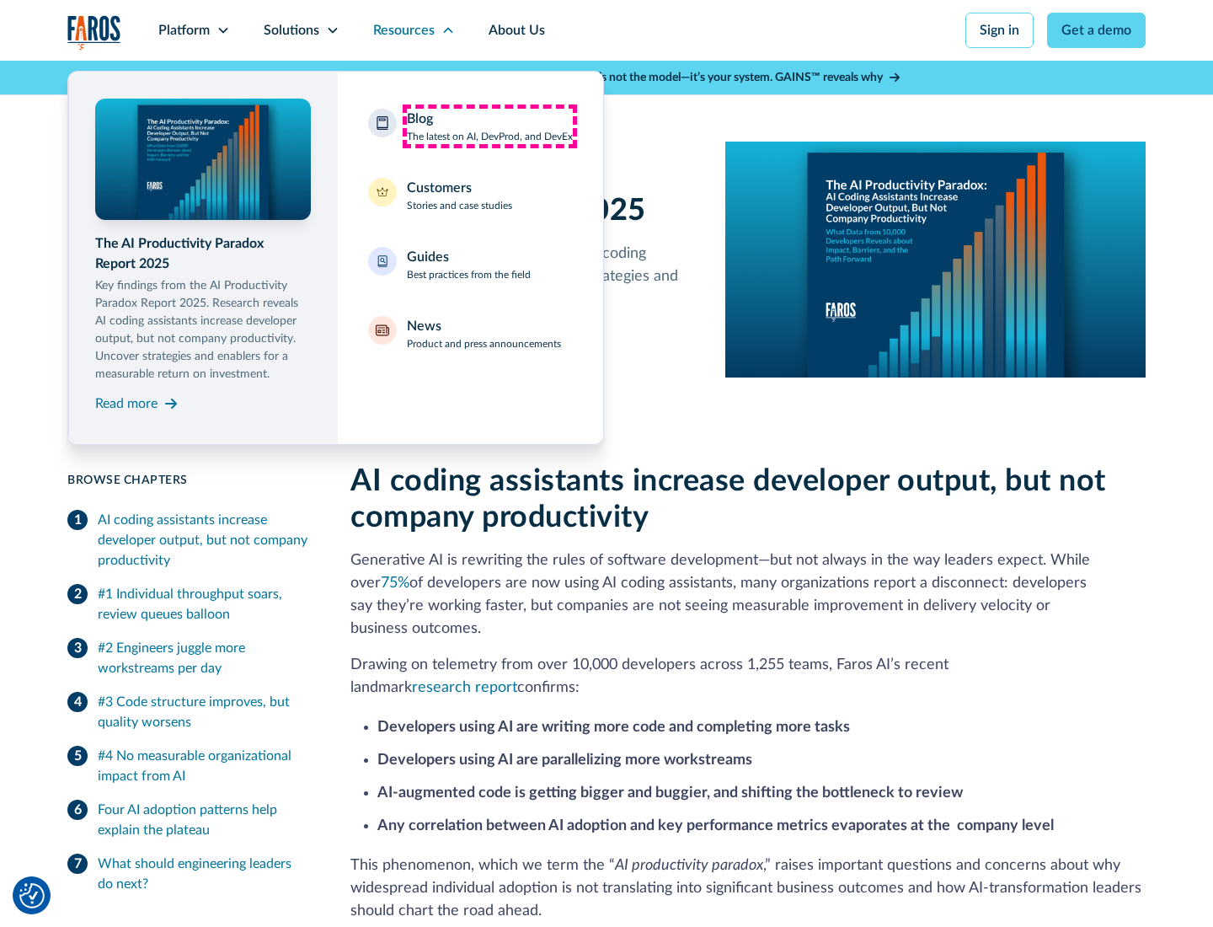
click at [489, 126] on div "Blog The latest on AI, DevProd, and DevEx" at bounding box center [490, 126] width 166 height 35
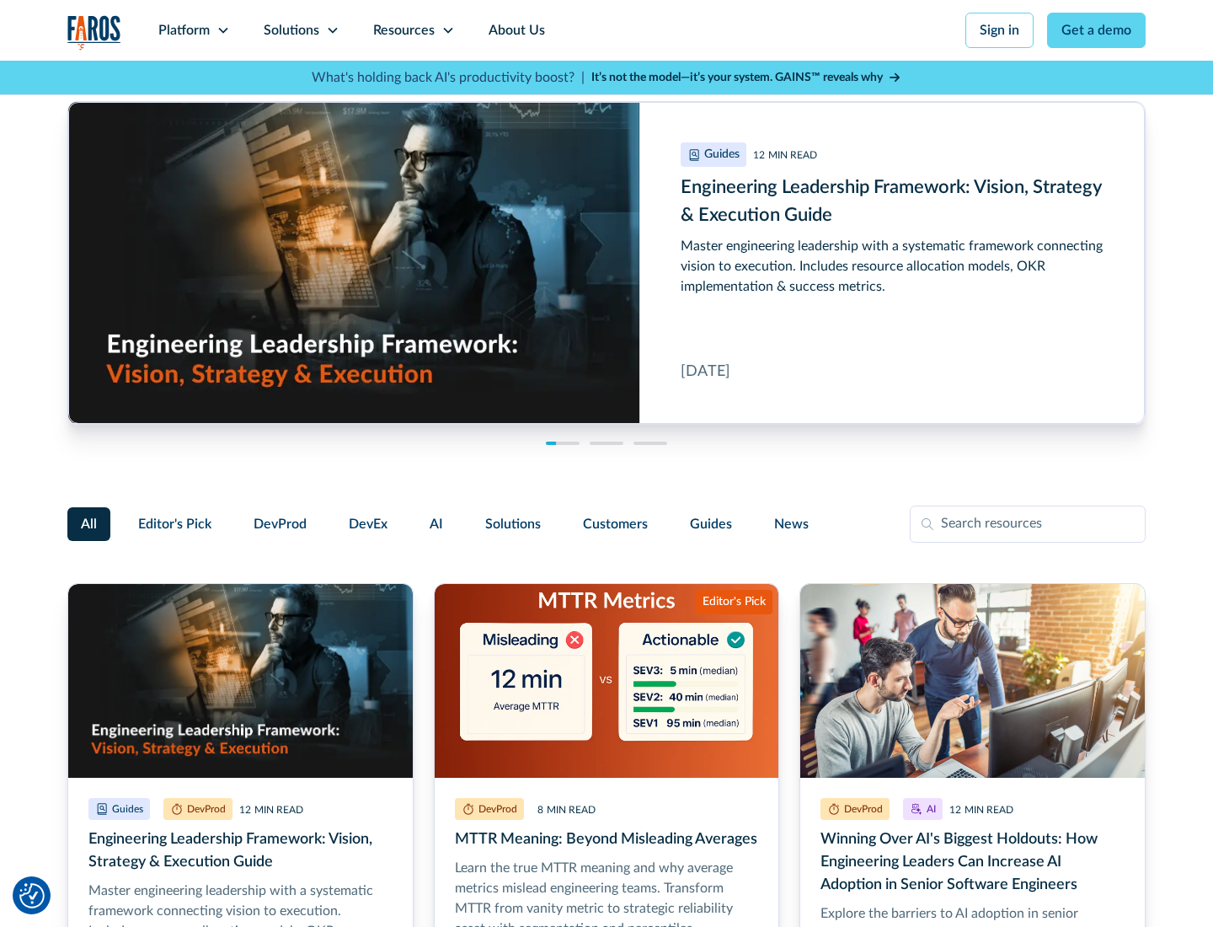
click at [1097, 30] on link "Get a demo" at bounding box center [1096, 30] width 99 height 35
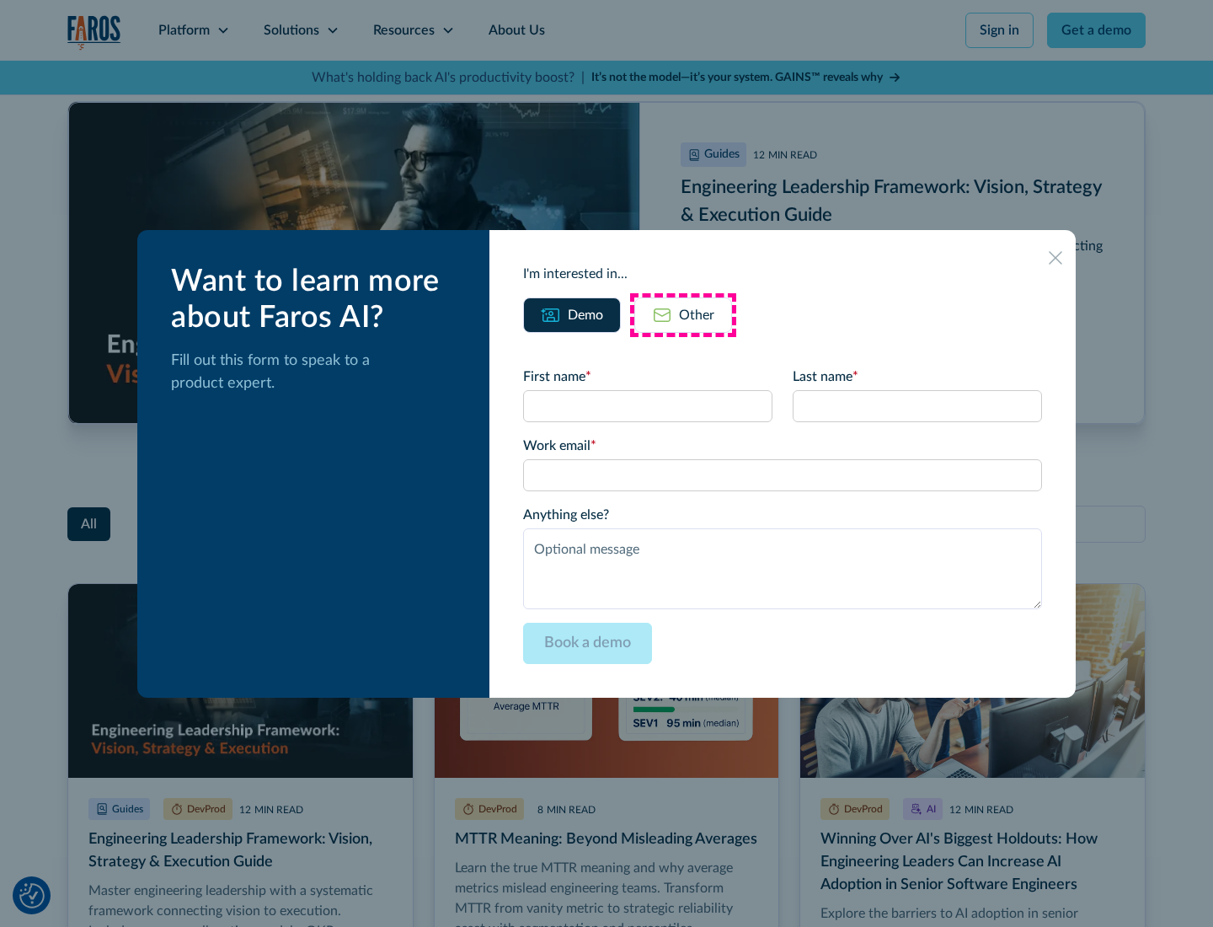
click at [683, 314] on div "Other" at bounding box center [696, 315] width 35 height 20
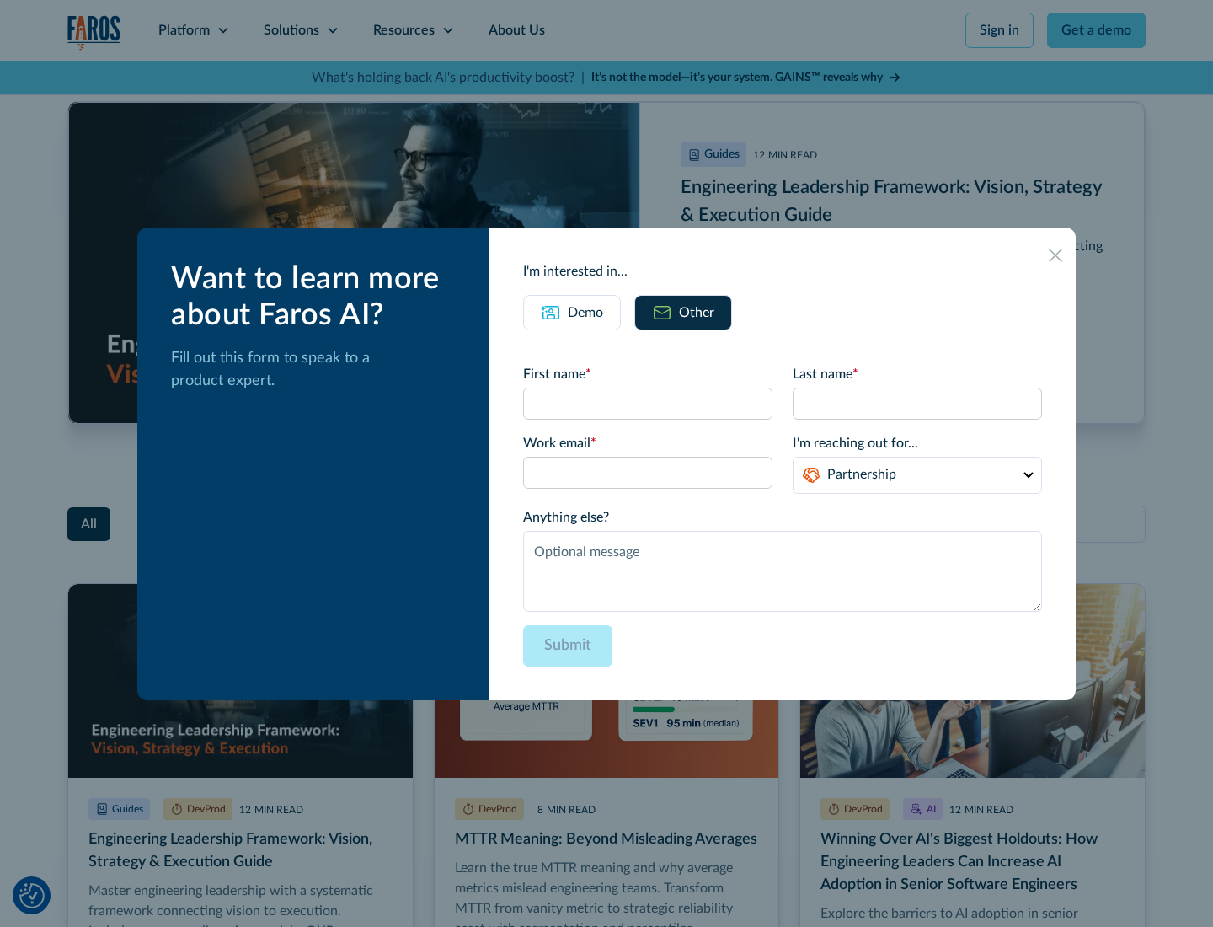
click at [1056, 254] on icon at bounding box center [1055, 255] width 13 height 13
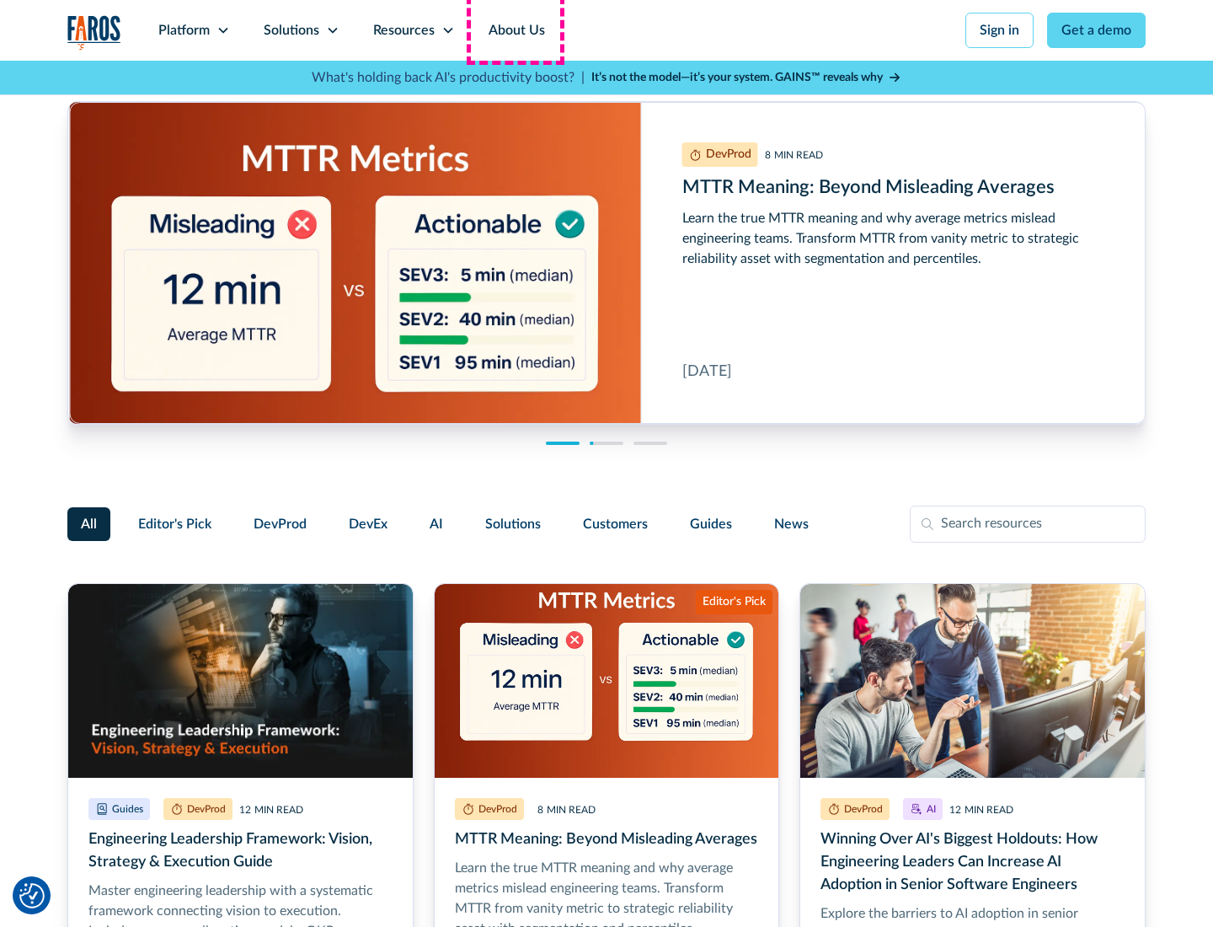
click at [515, 30] on link "About Us" at bounding box center [517, 30] width 90 height 61
